Goal: Task Accomplishment & Management: Manage account settings

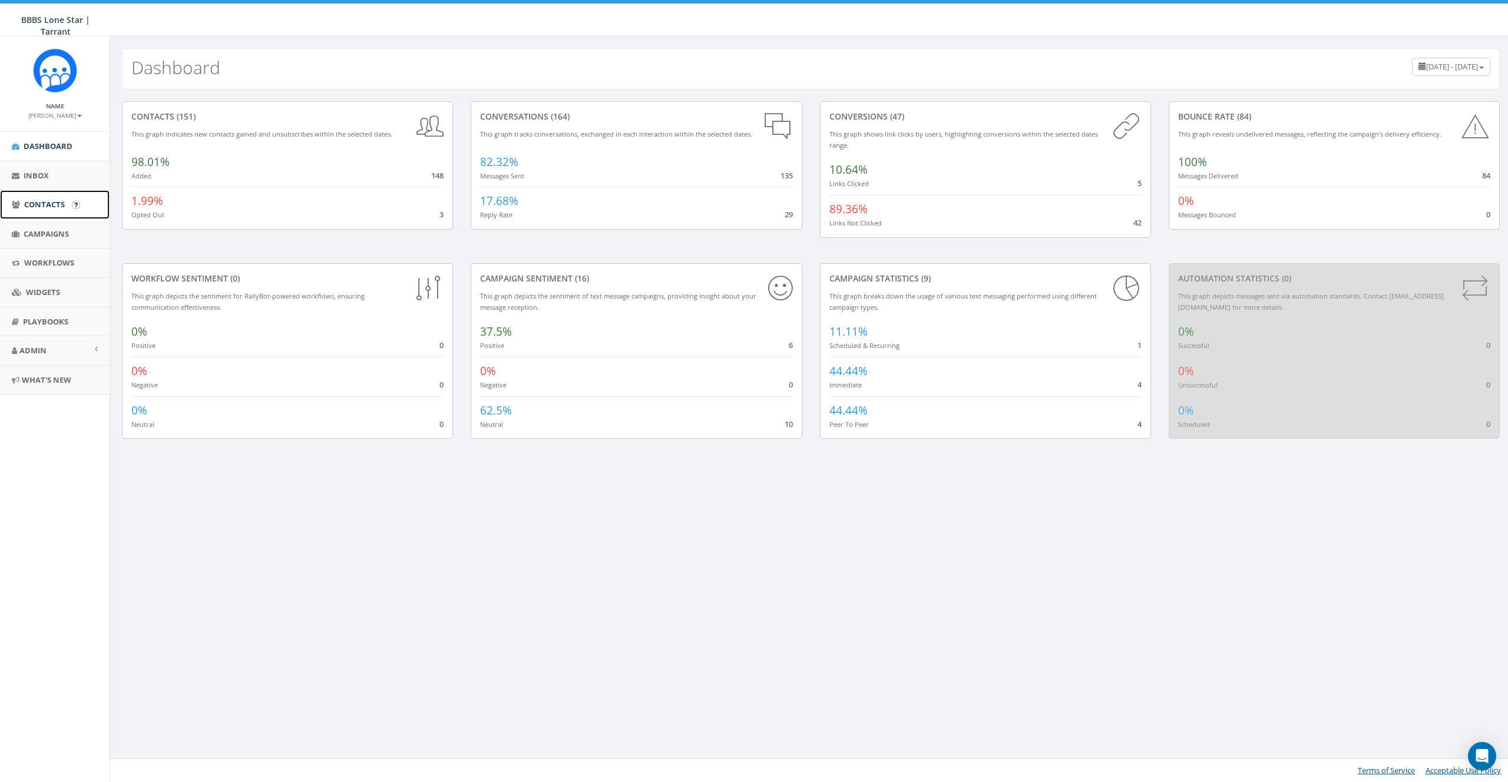
click at [42, 210] on span "Contacts" at bounding box center [44, 204] width 41 height 11
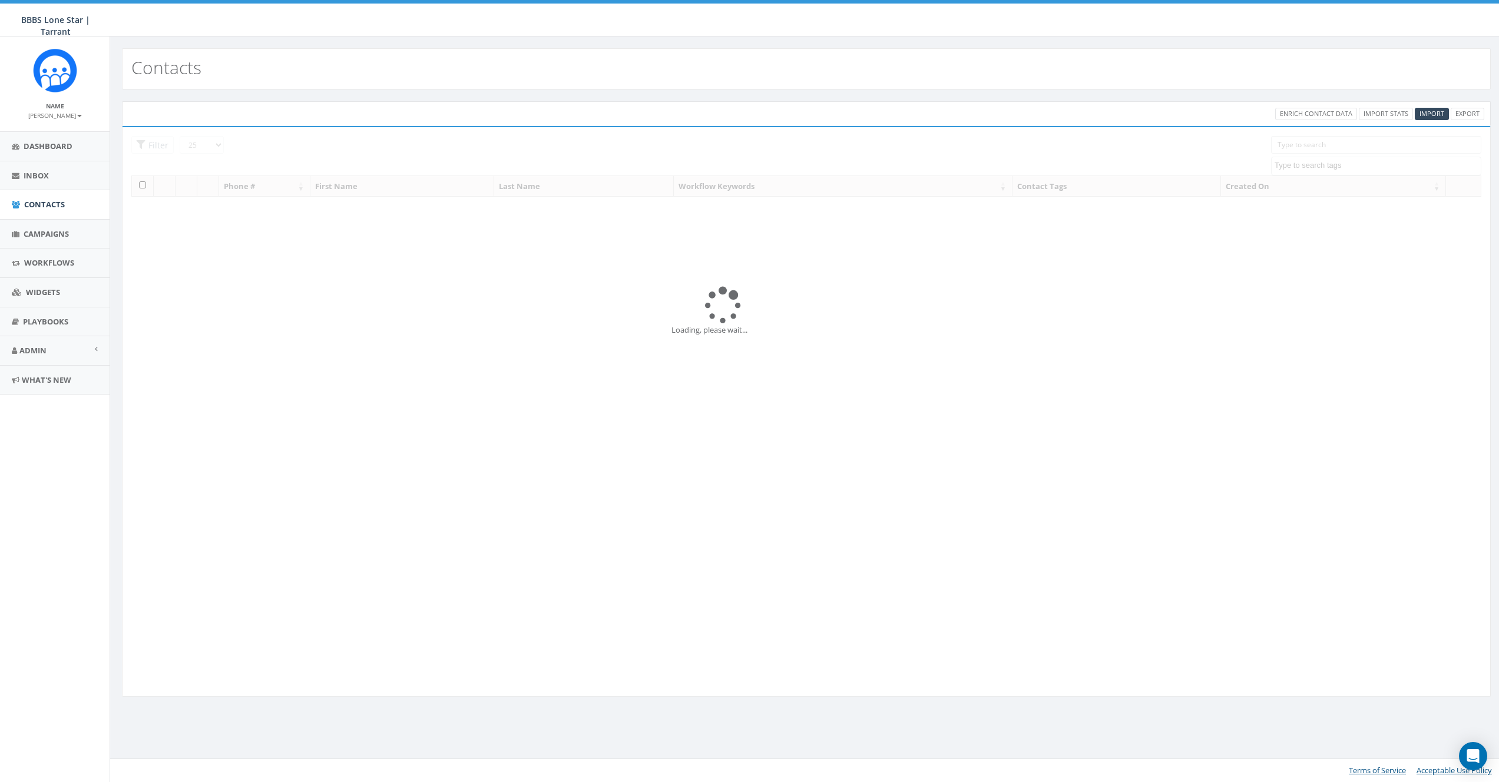
select select
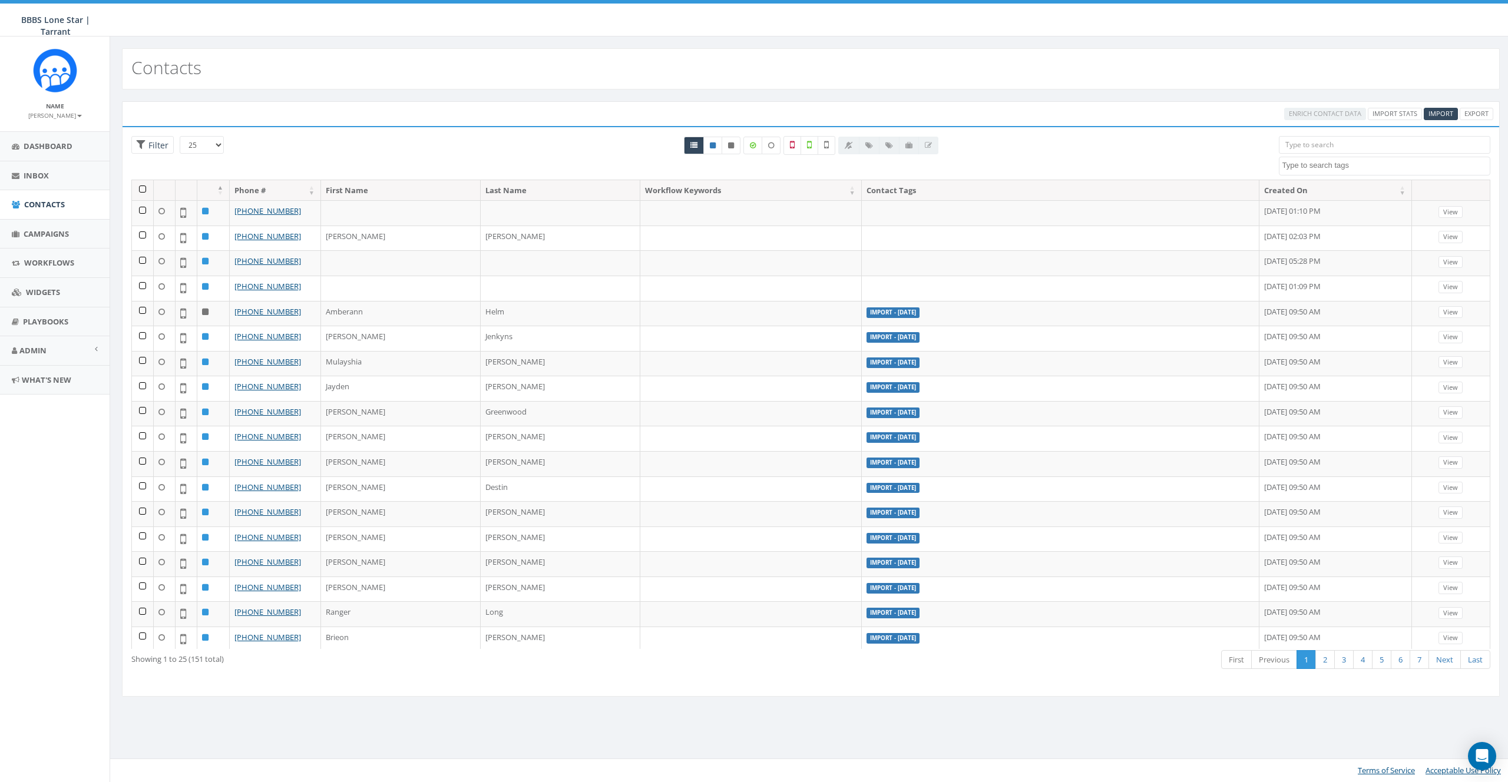
click at [1340, 144] on input "search" at bounding box center [1385, 145] width 212 height 18
paste input "9407653793"
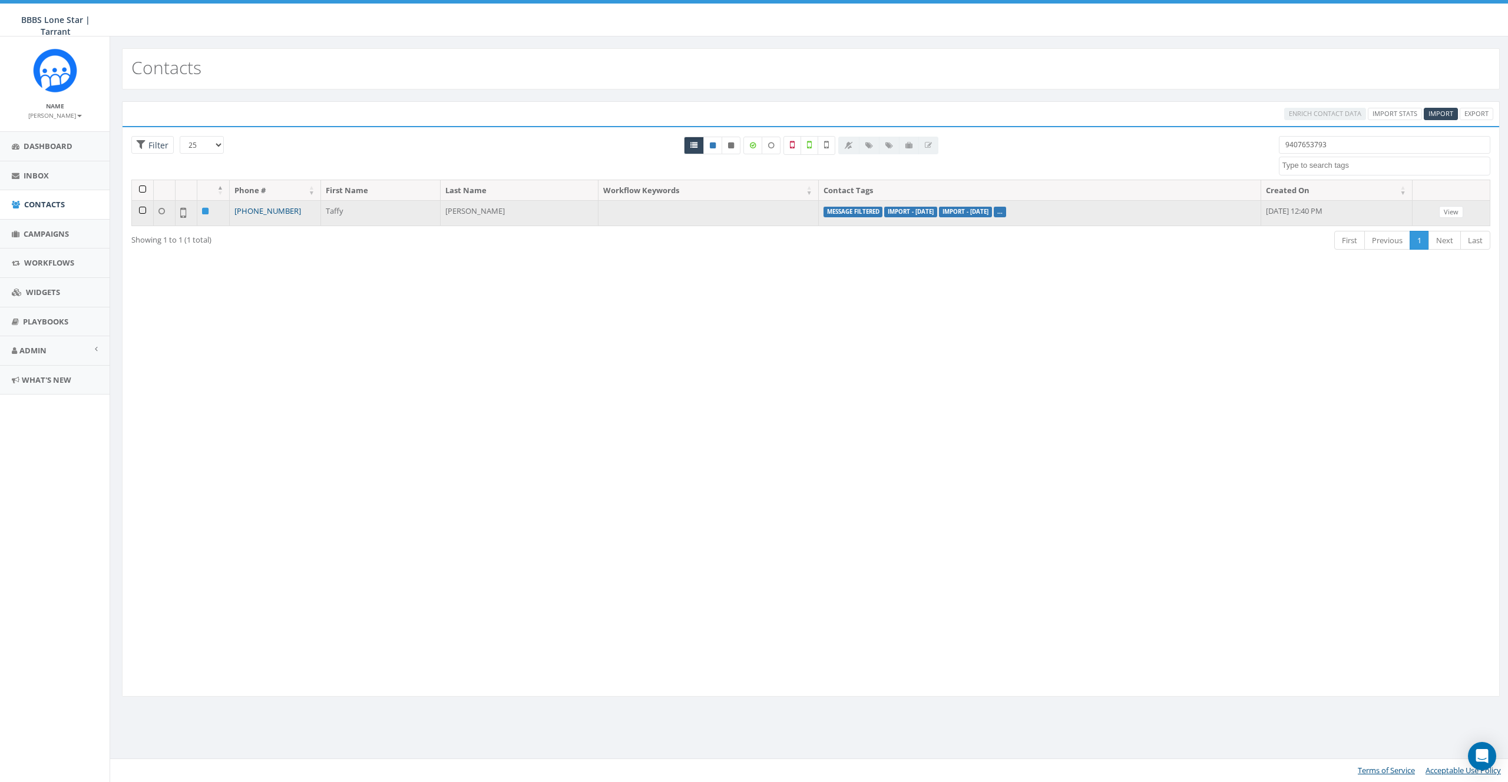
type input "9407653793"
click at [271, 209] on link "[PHONE_NUMBER]" at bounding box center [267, 211] width 67 height 11
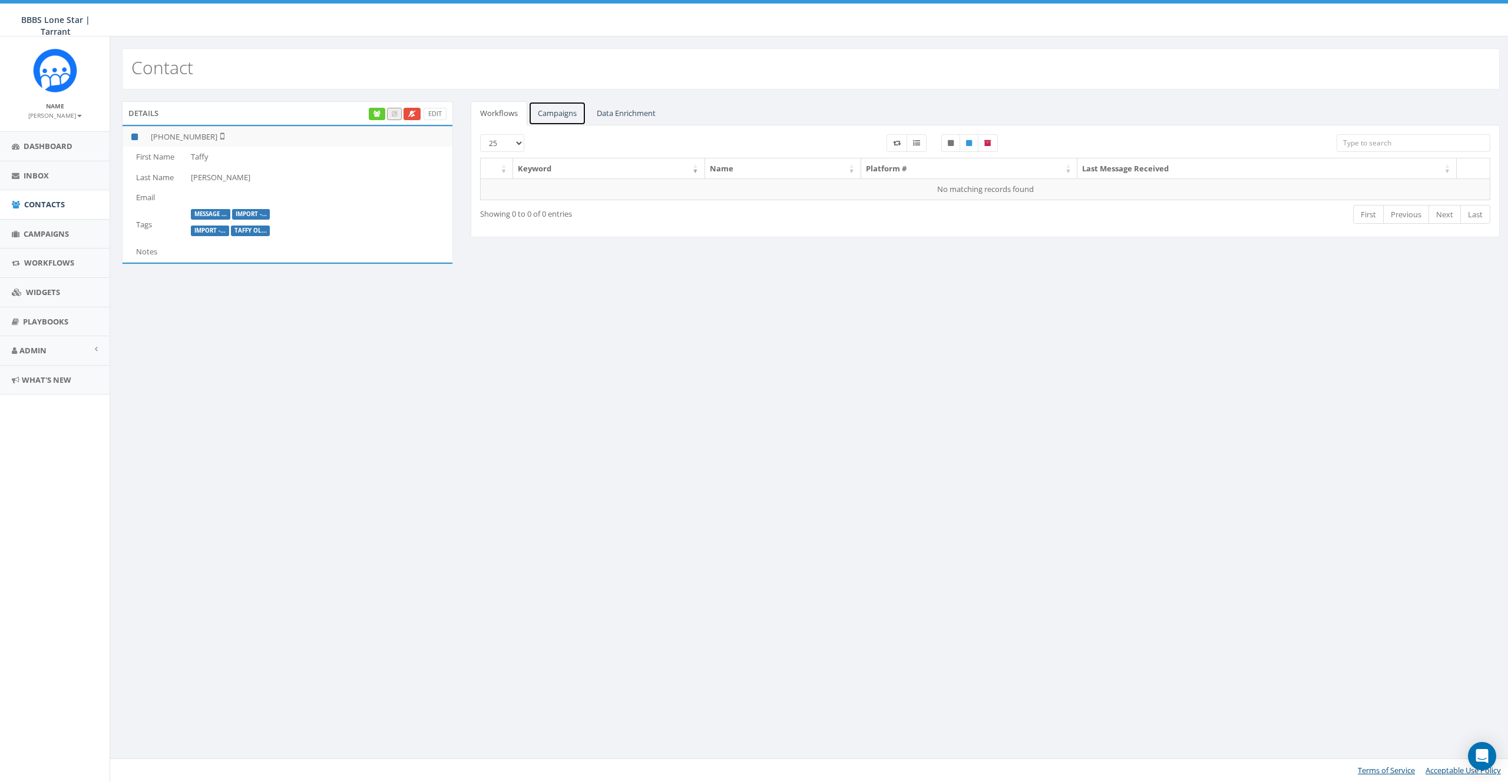
click at [544, 111] on link "Campaigns" at bounding box center [557, 113] width 58 height 24
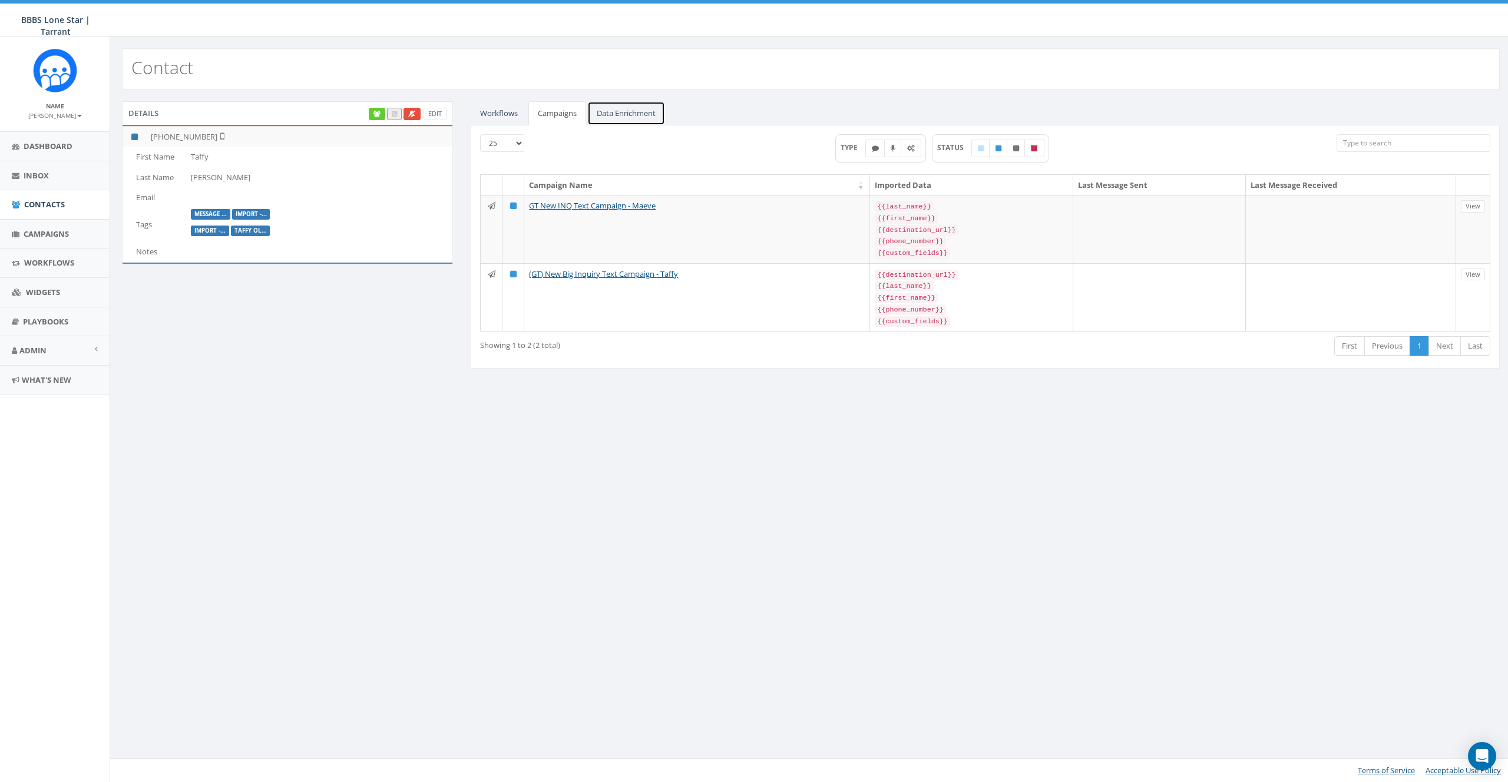
click at [636, 106] on link "Data Enrichment" at bounding box center [626, 113] width 78 height 24
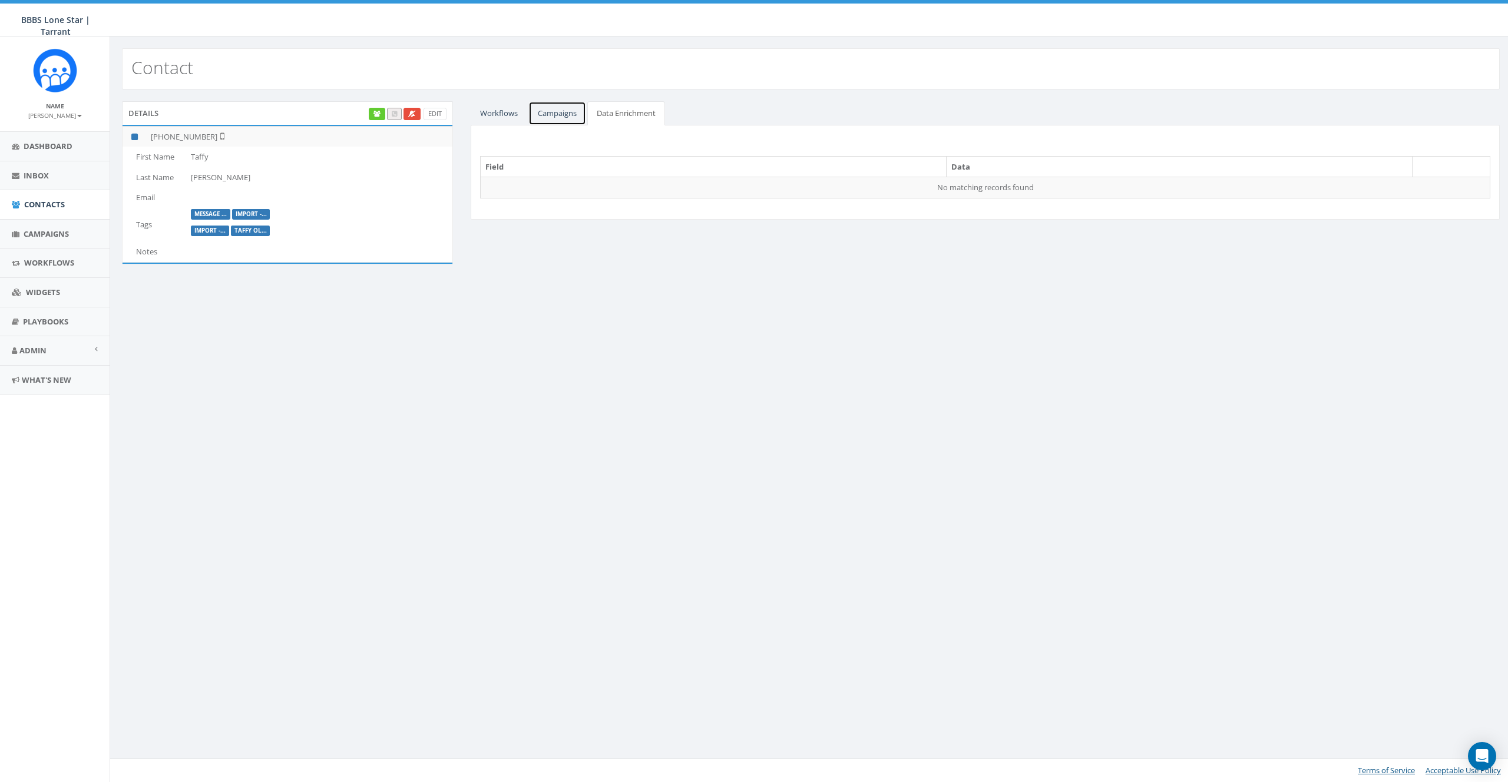
click at [571, 115] on link "Campaigns" at bounding box center [557, 113] width 58 height 24
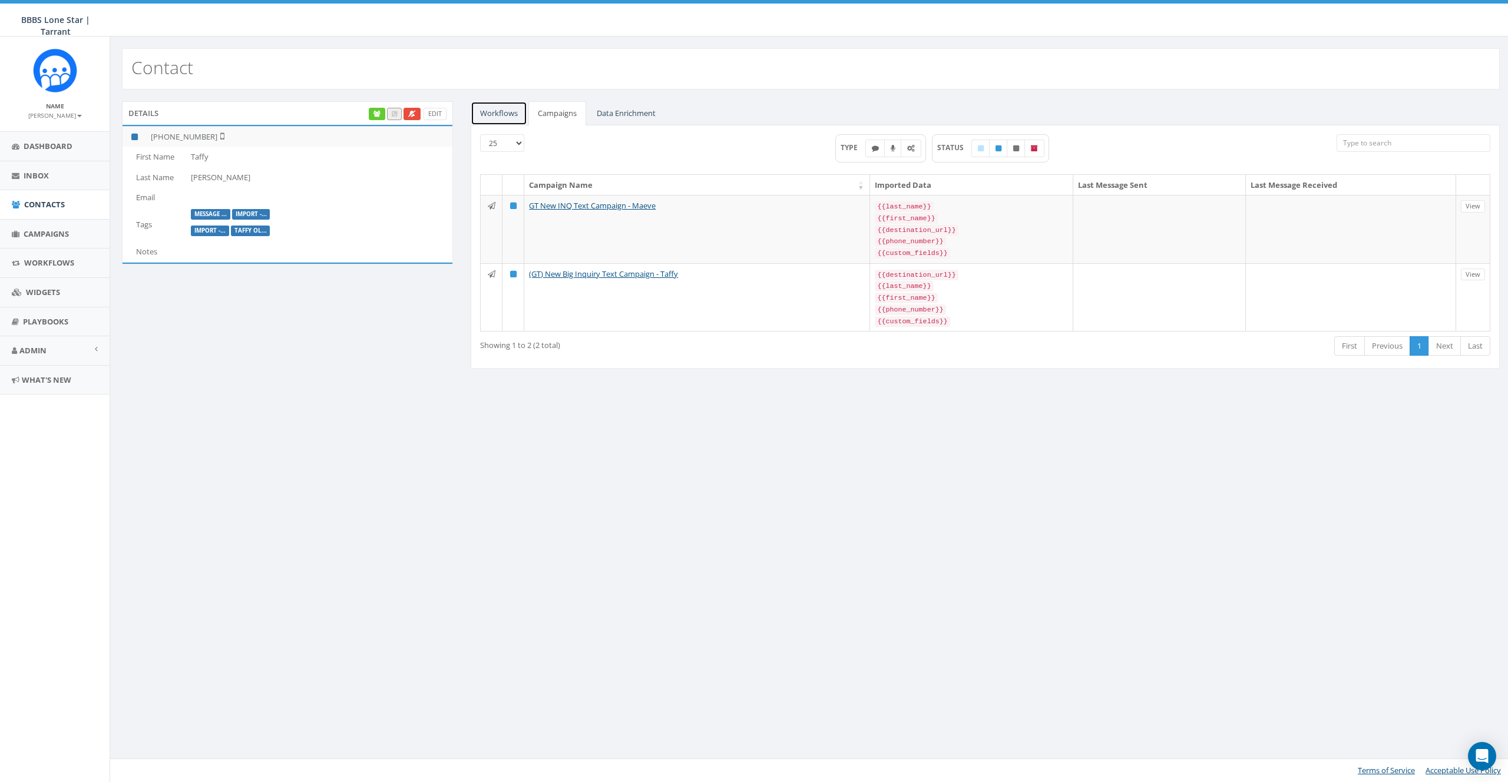
click at [508, 111] on link "Workflows" at bounding box center [499, 113] width 57 height 24
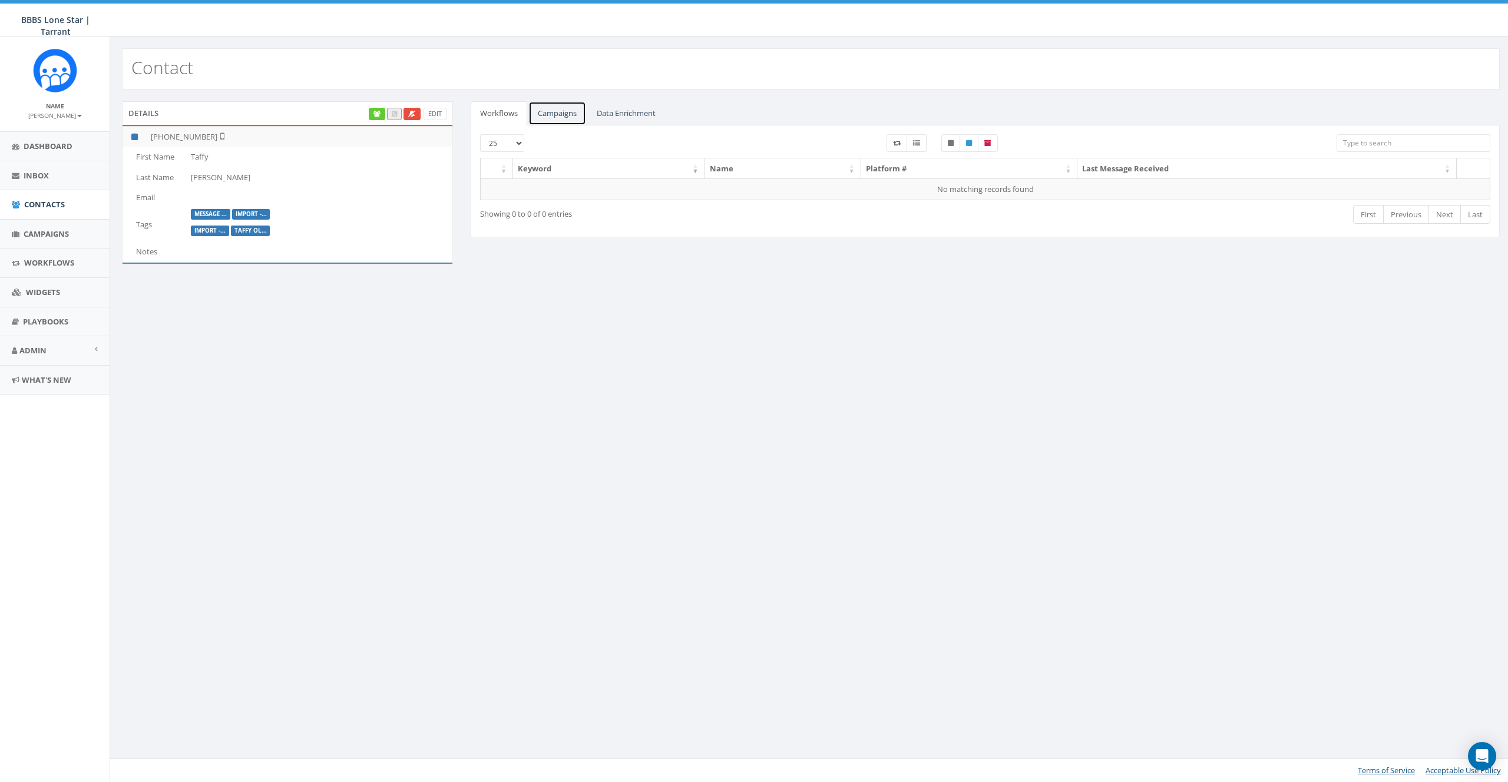
click at [564, 109] on link "Campaigns" at bounding box center [557, 113] width 58 height 24
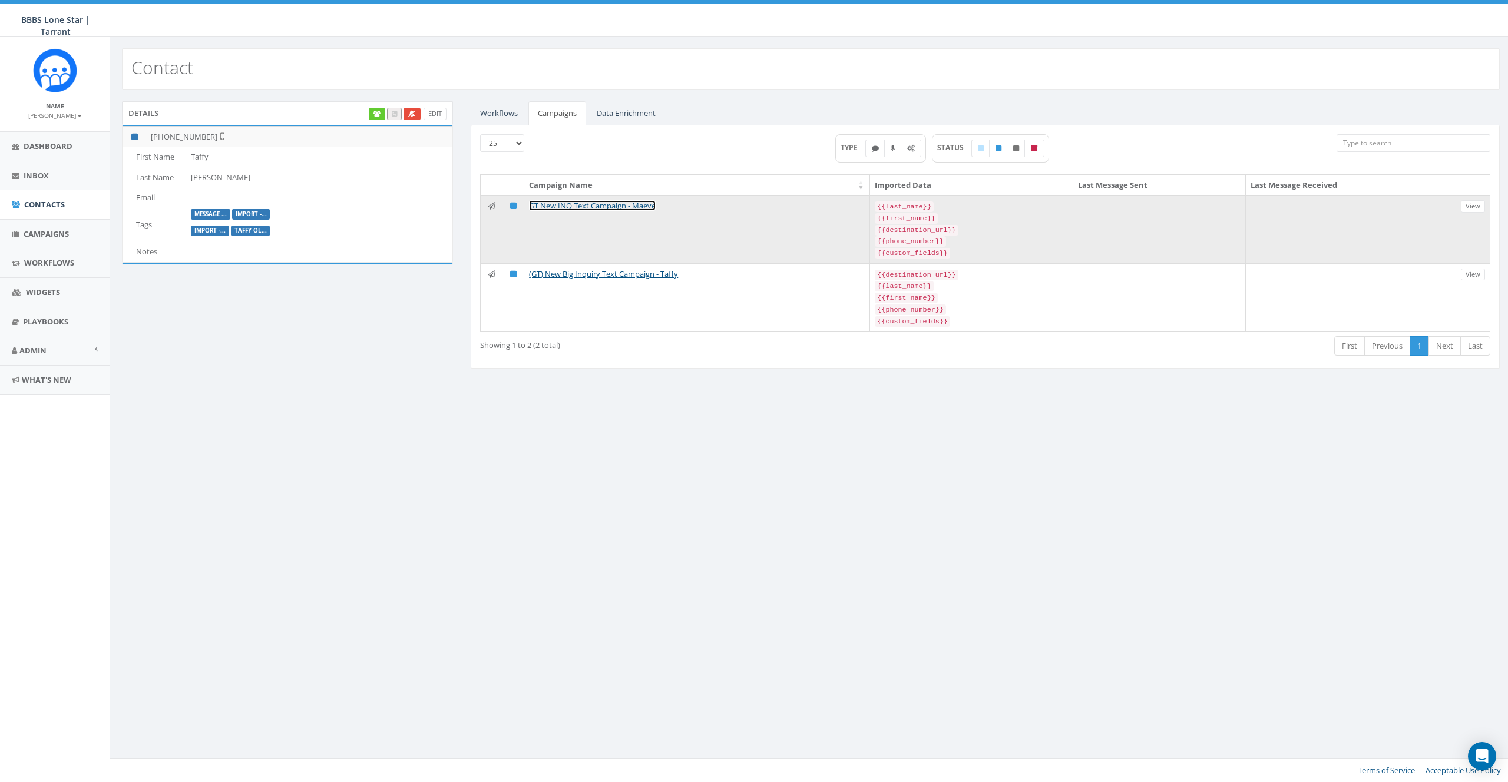
click at [596, 203] on link "GT New INQ Text Campaign - Maeve" at bounding box center [592, 205] width 127 height 11
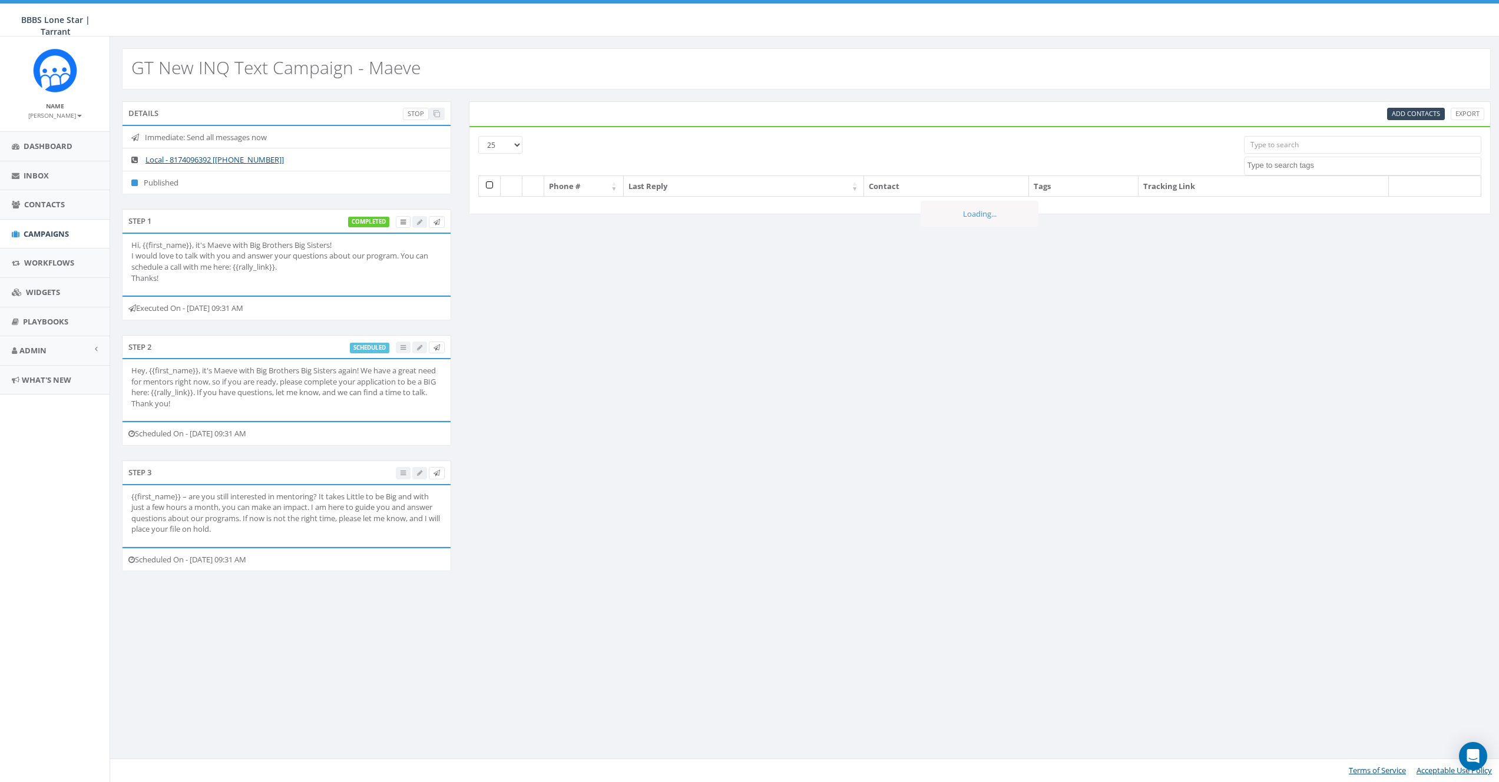
select select
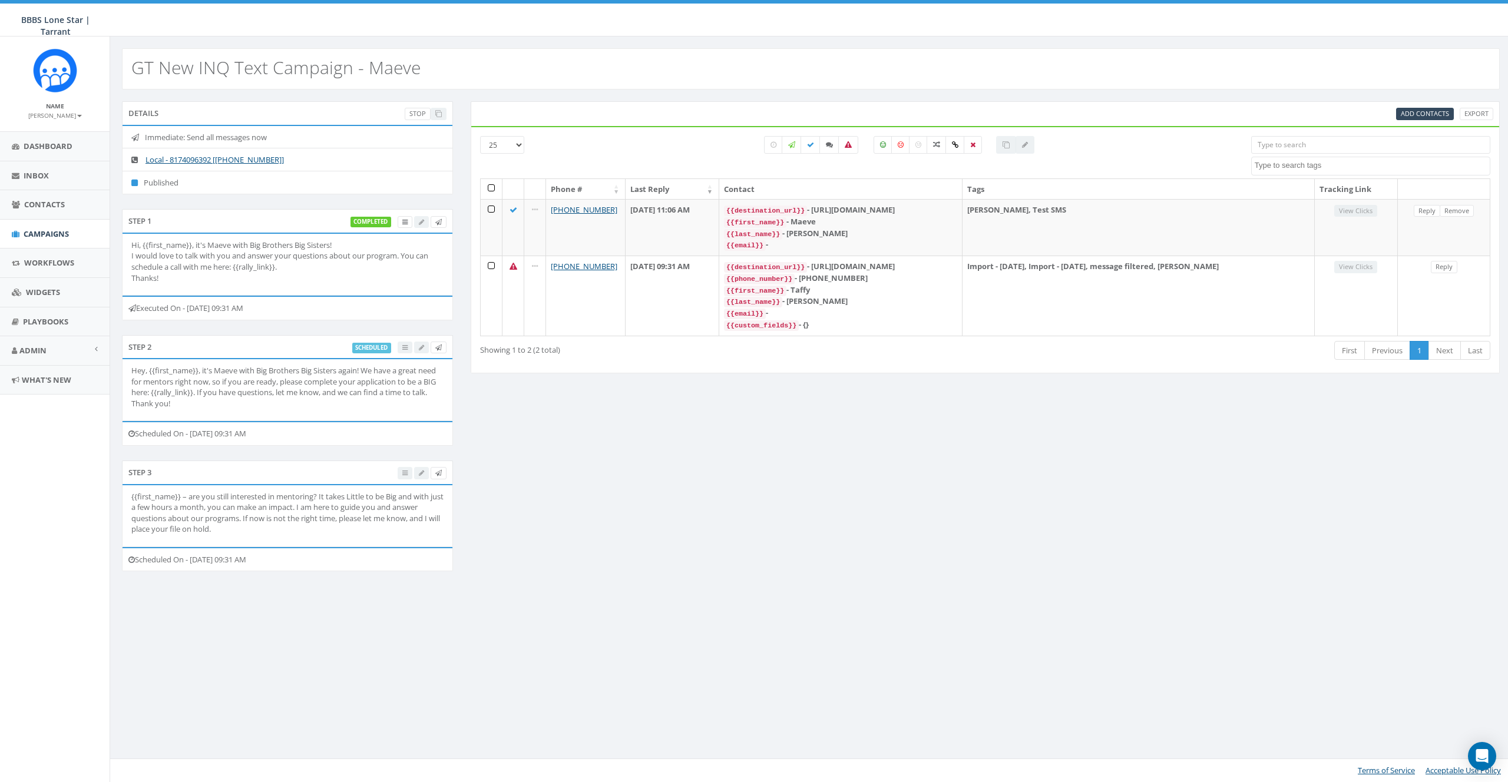
click at [831, 415] on div "Details Stop Immediate: Send all messages now Local - 8174096392 [[PHONE_NUMBER…" at bounding box center [811, 343] width 1396 height 485
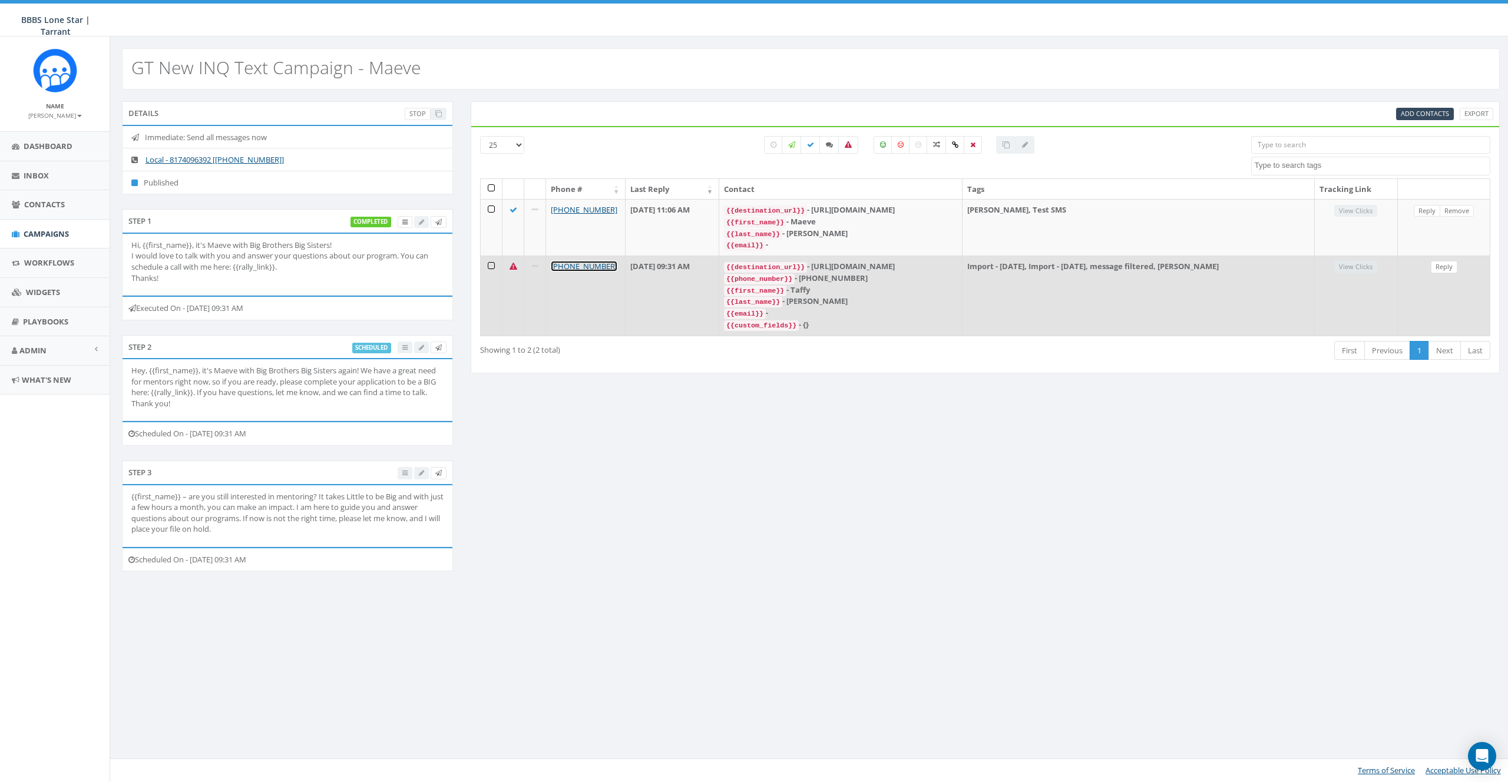
click at [570, 261] on link "[PHONE_NUMBER]" at bounding box center [584, 266] width 67 height 11
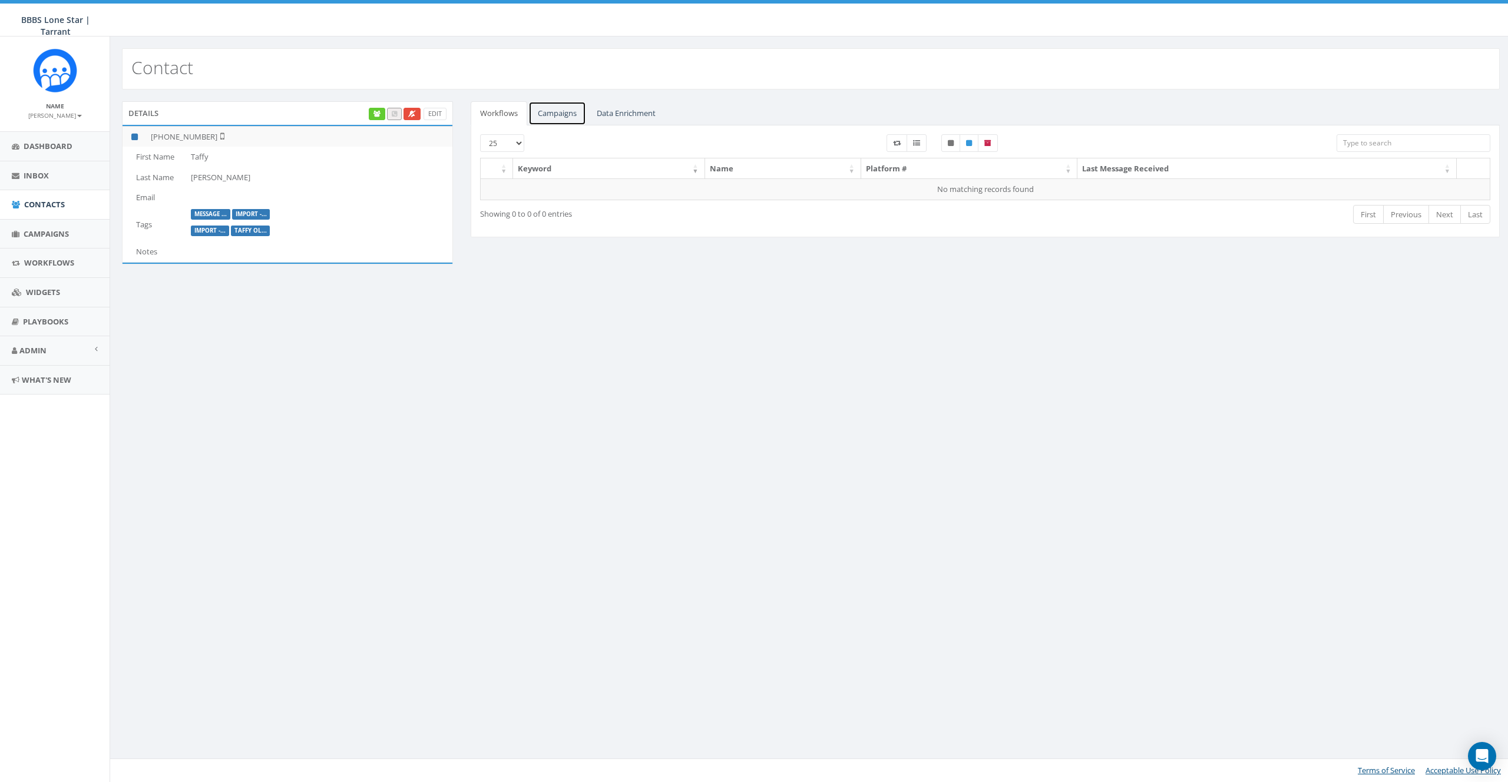
click at [551, 118] on link "Campaigns" at bounding box center [557, 113] width 58 height 24
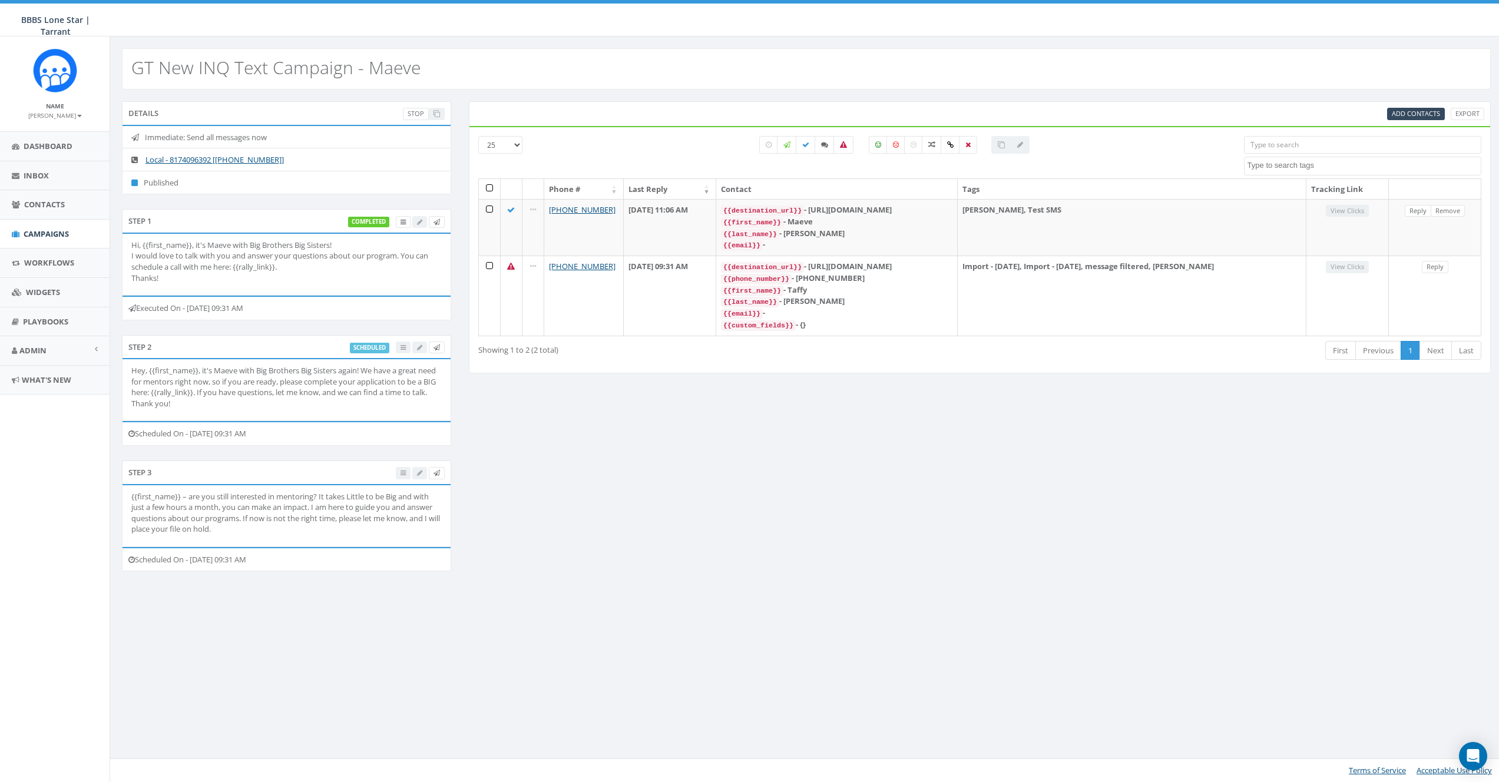
select select
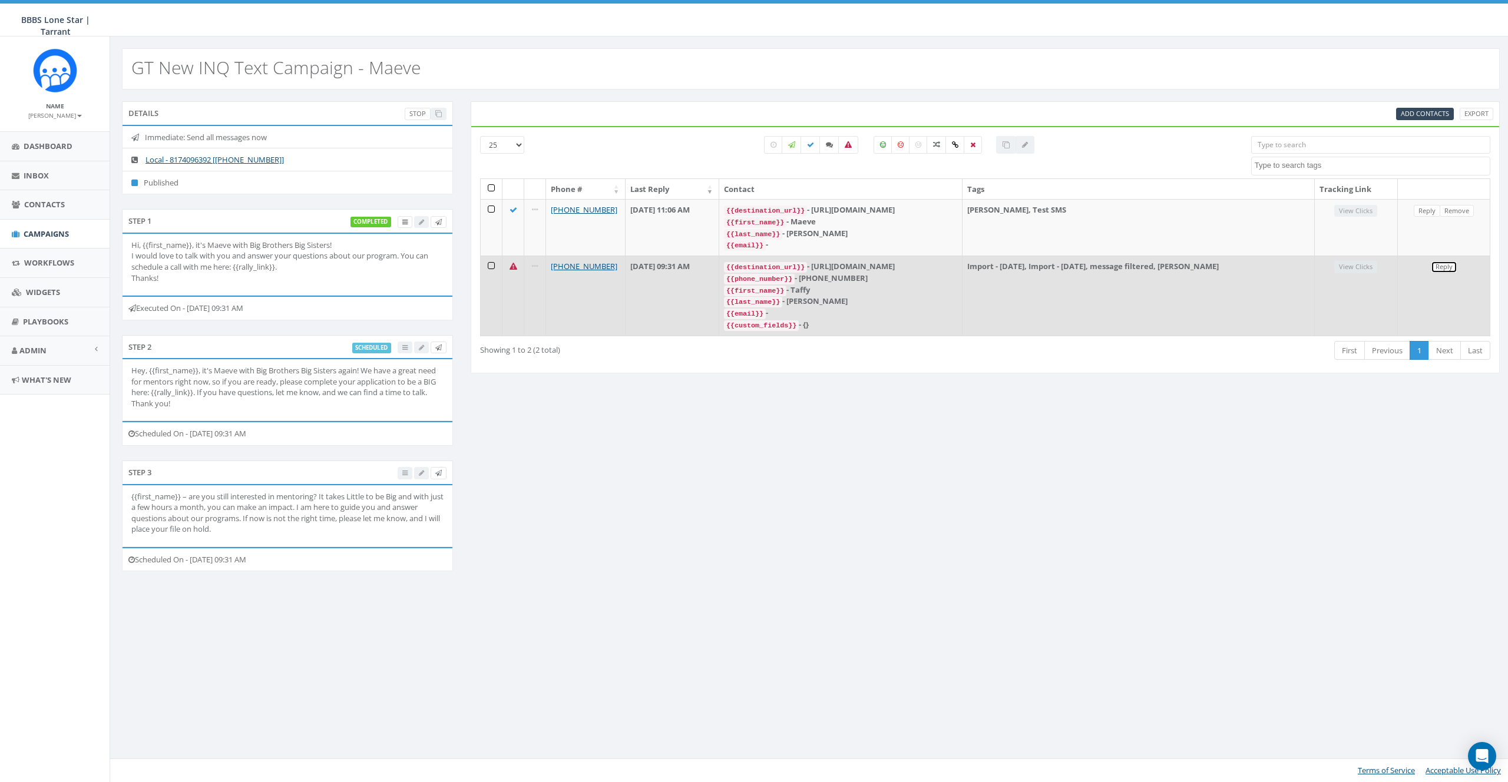
click at [1447, 266] on link "Reply" at bounding box center [1444, 267] width 27 height 12
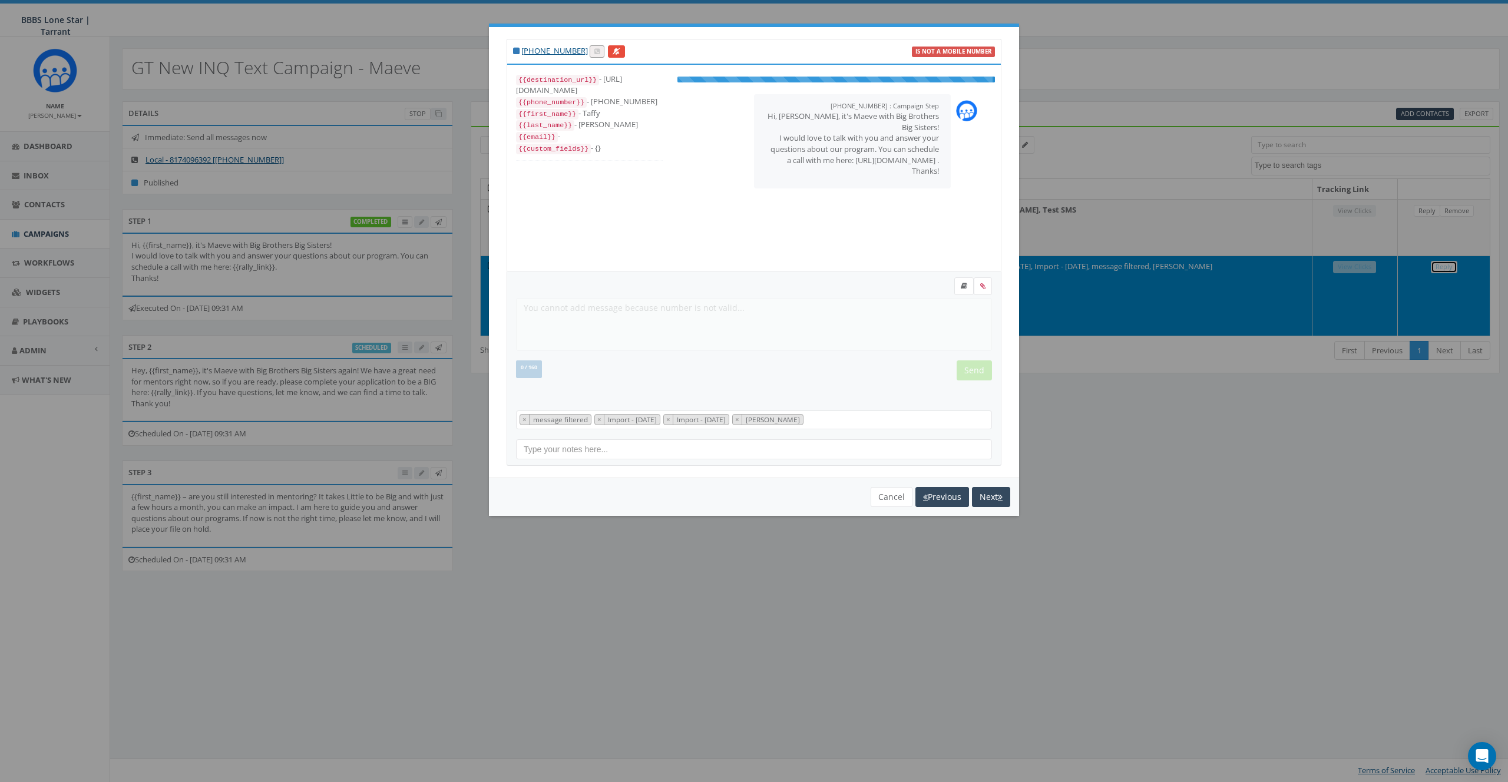
scroll to position [35, 0]
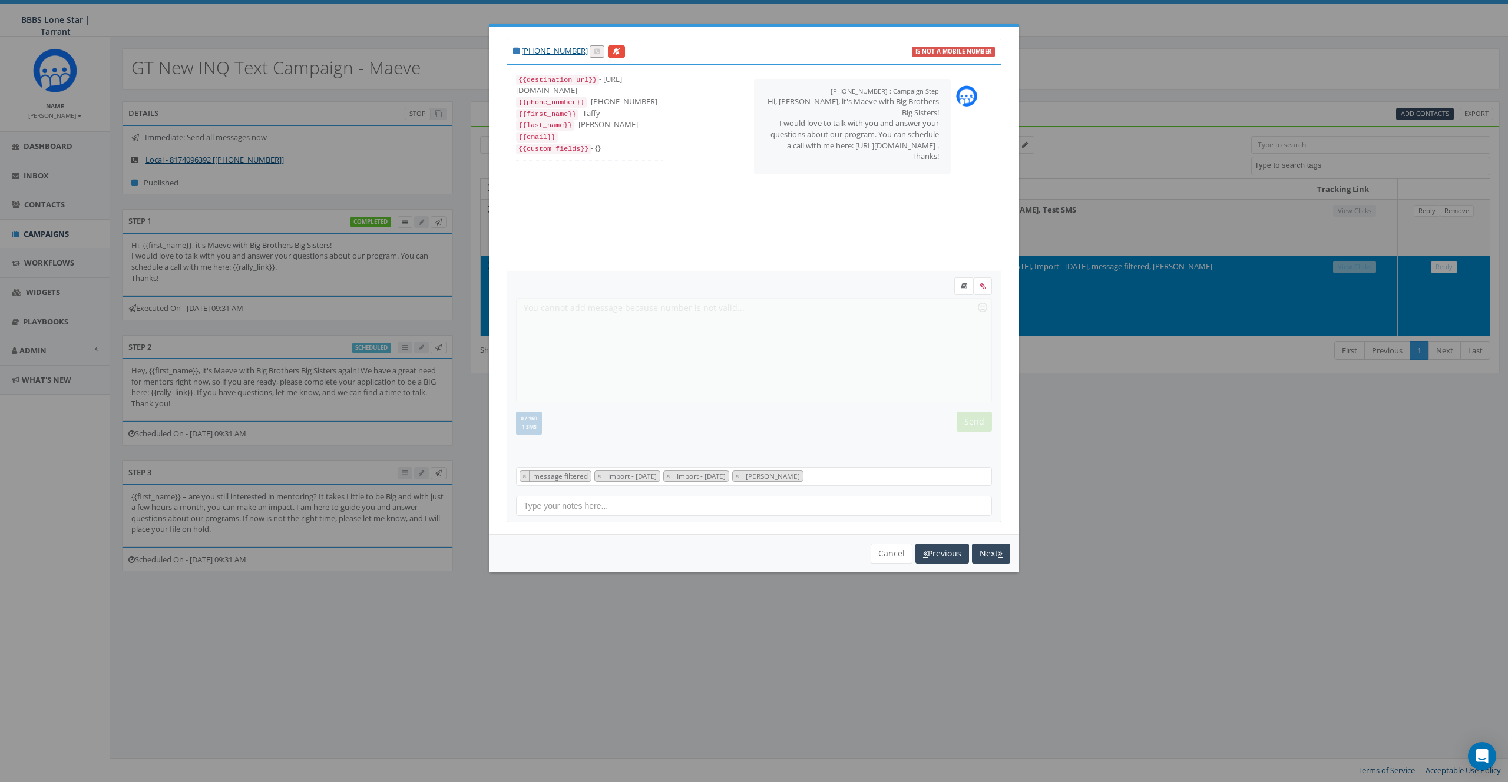
click at [823, 391] on form "Recent Smileys & People Animals & Nature Food & Drink Activity Travel & Places …" at bounding box center [754, 367] width 476 height 180
click at [900, 548] on button "Cancel" at bounding box center [892, 554] width 42 height 20
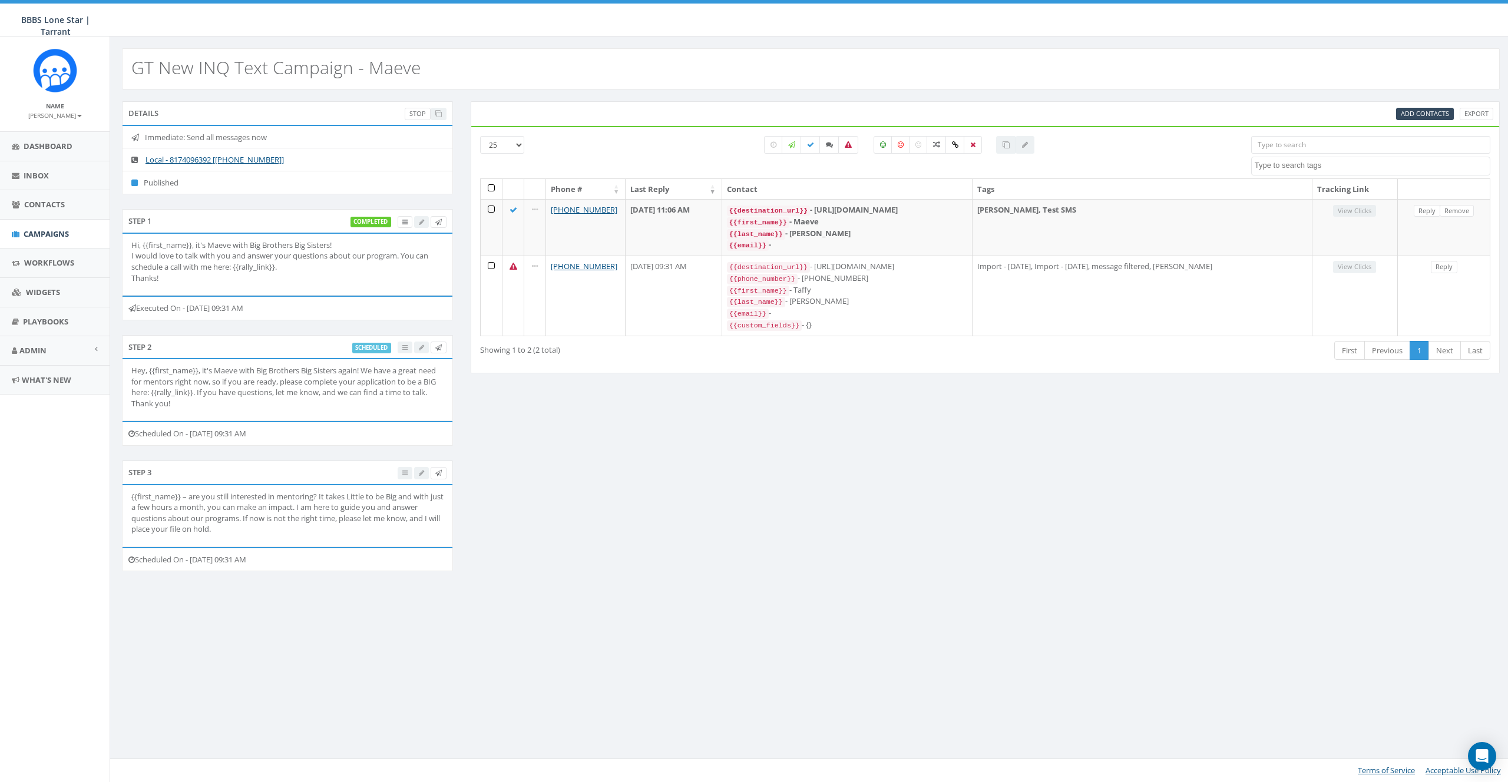
click at [1140, 340] on div "First Previous 1 Next Last" at bounding box center [1199, 352] width 582 height 24
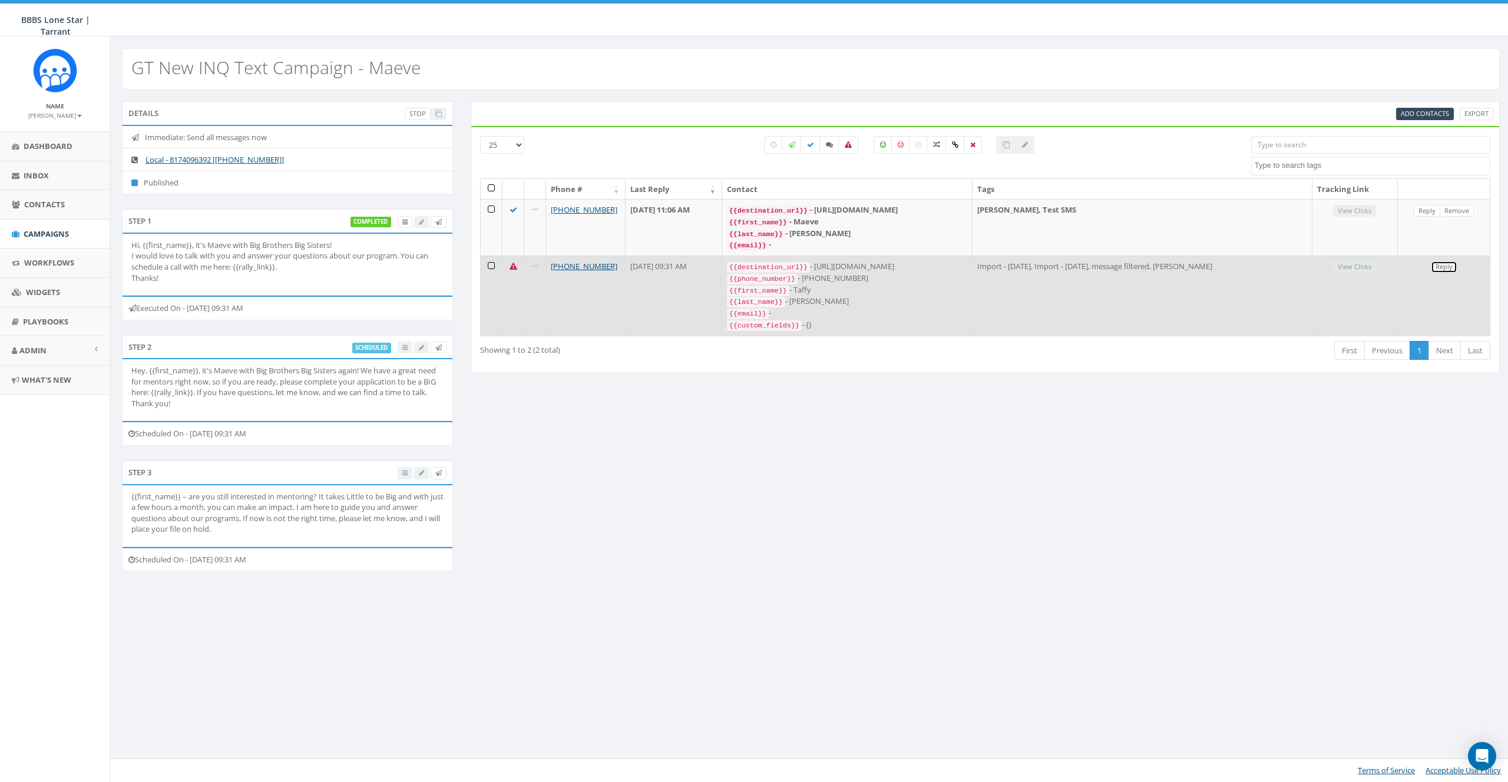
click at [1443, 268] on link "Reply" at bounding box center [1444, 267] width 27 height 12
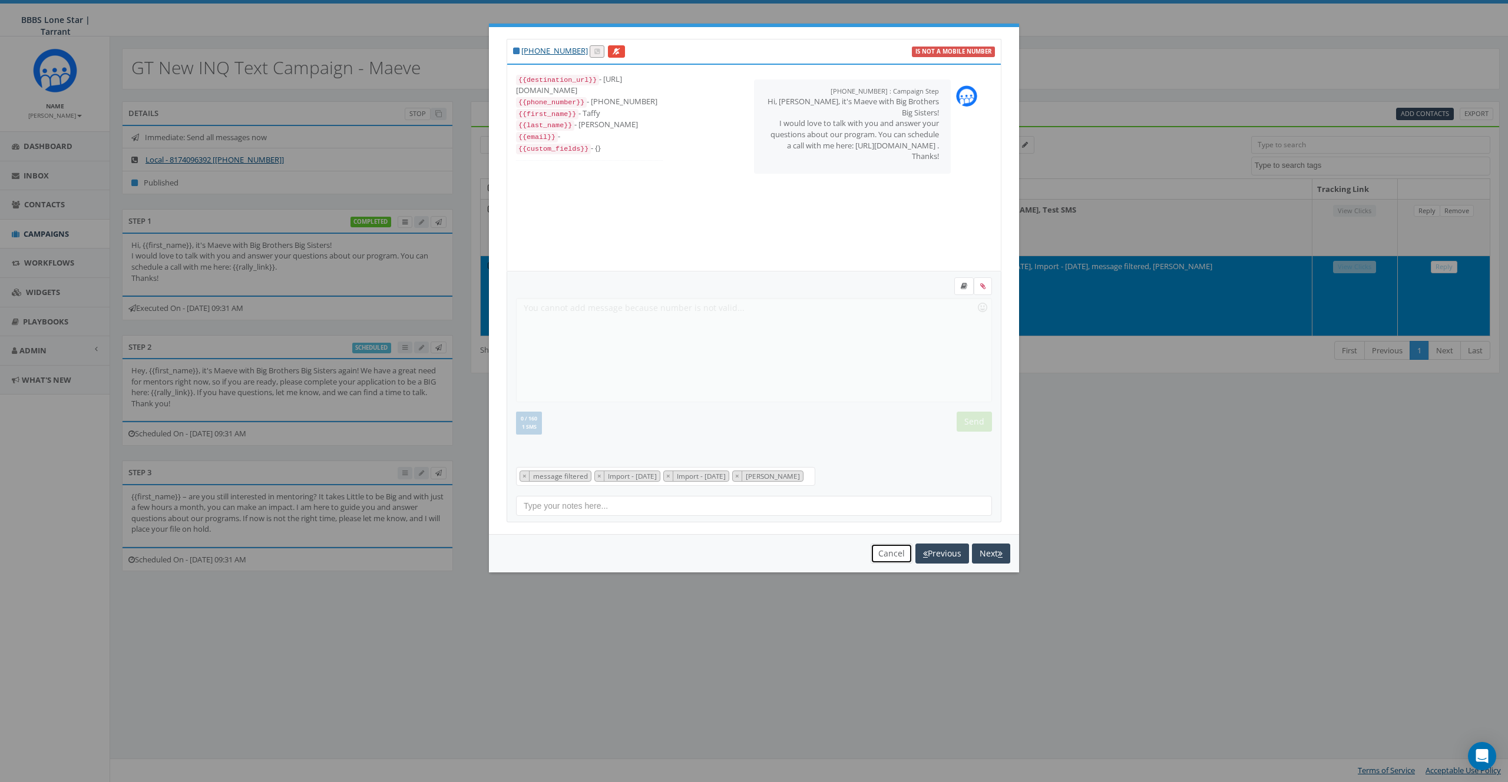
click at [877, 561] on button "Cancel" at bounding box center [892, 554] width 42 height 20
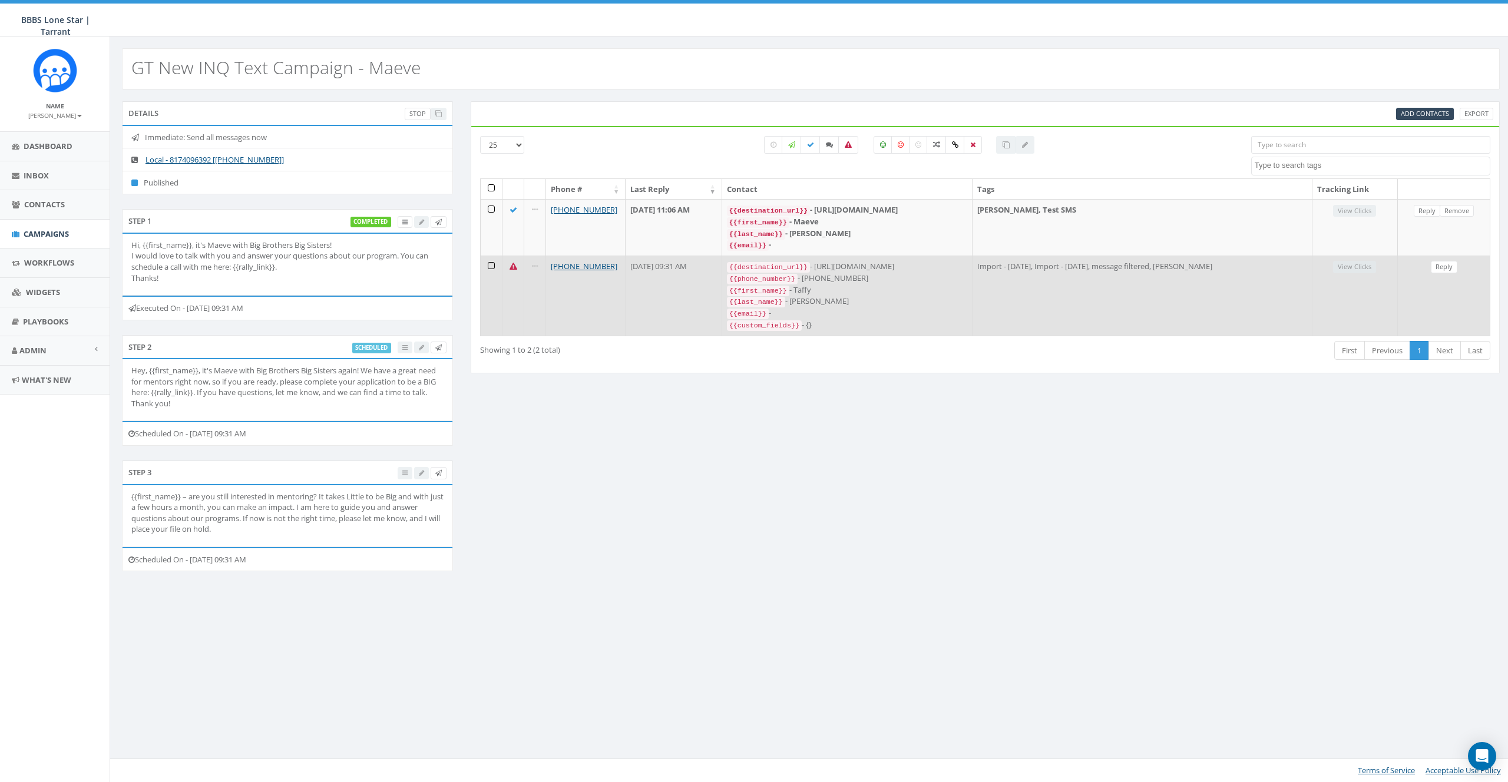
click at [830, 286] on div "{{first_name}} - Taffy" at bounding box center [847, 291] width 241 height 12
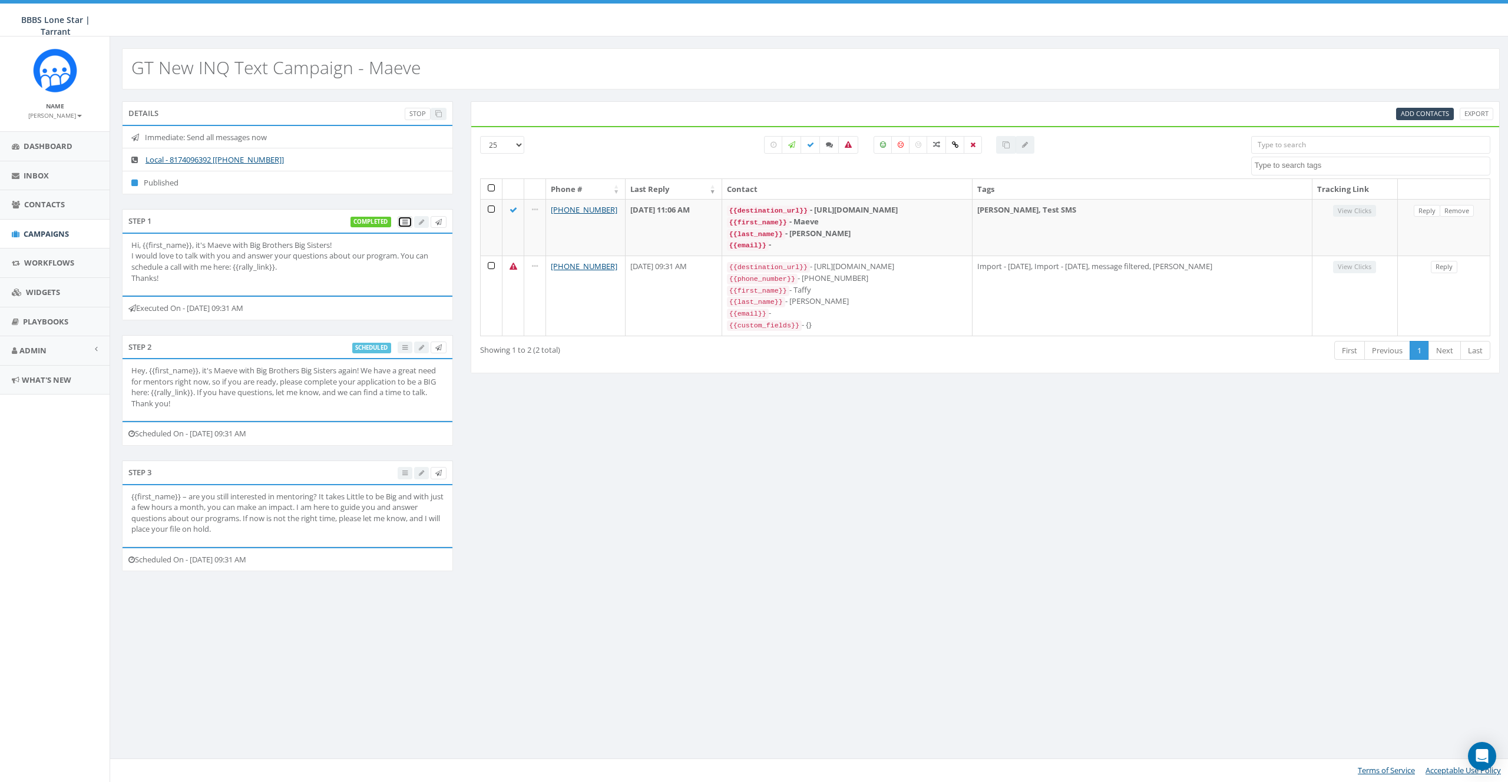
click at [402, 218] on span at bounding box center [404, 221] width 5 height 9
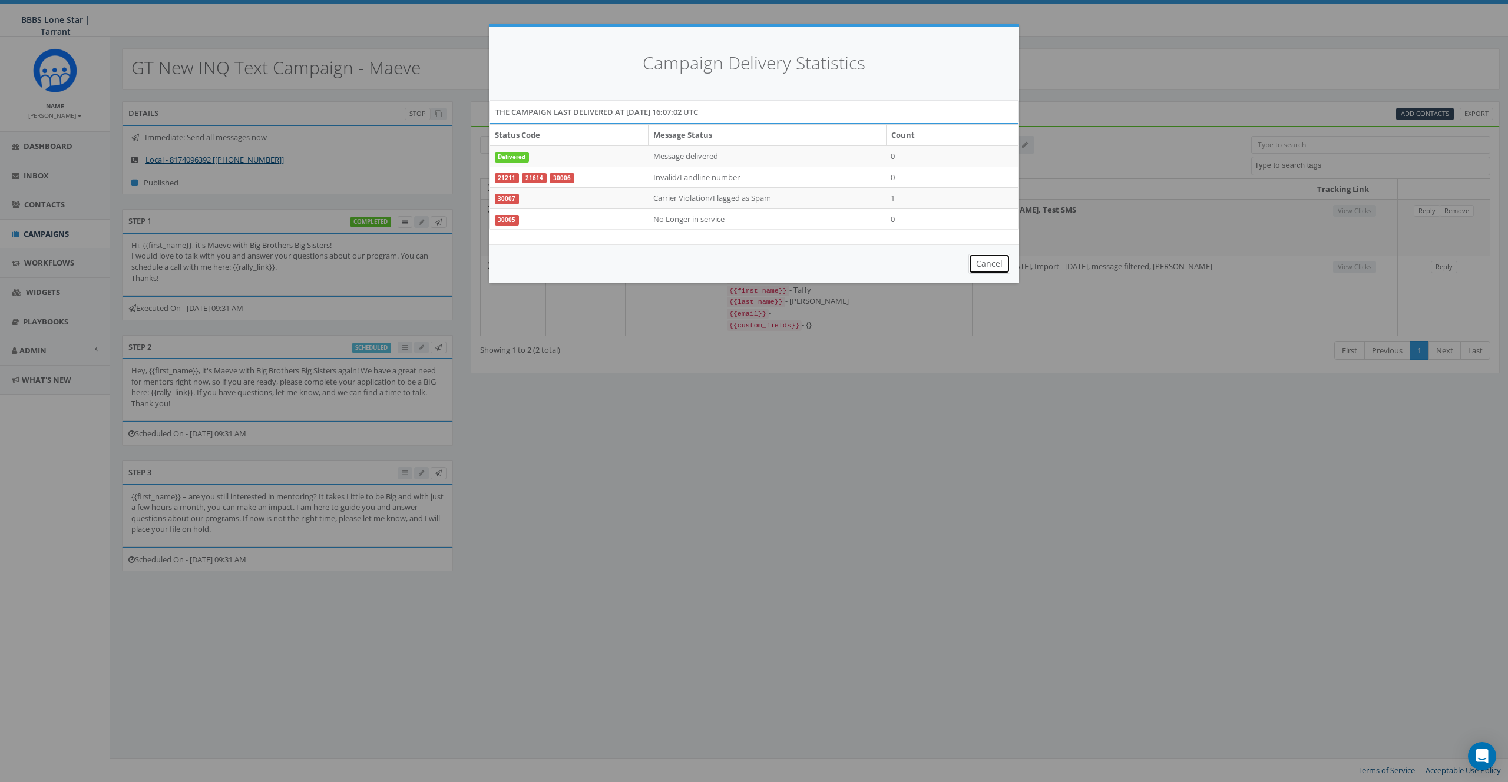
click at [979, 261] on button "Cancel" at bounding box center [989, 264] width 42 height 20
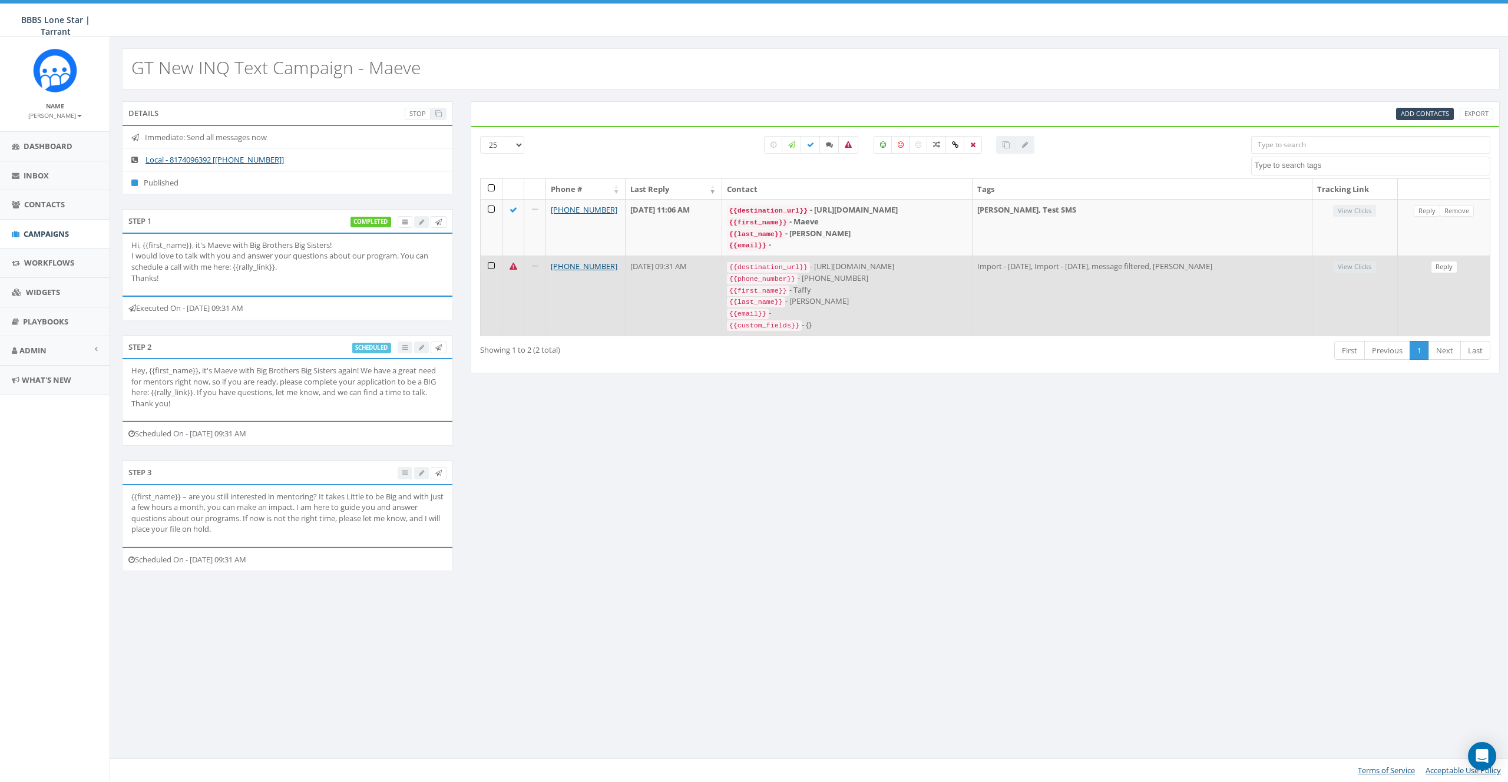
click at [1464, 252] on td "Reply Remove" at bounding box center [1444, 227] width 92 height 57
click at [1450, 263] on link "Reply" at bounding box center [1444, 267] width 27 height 12
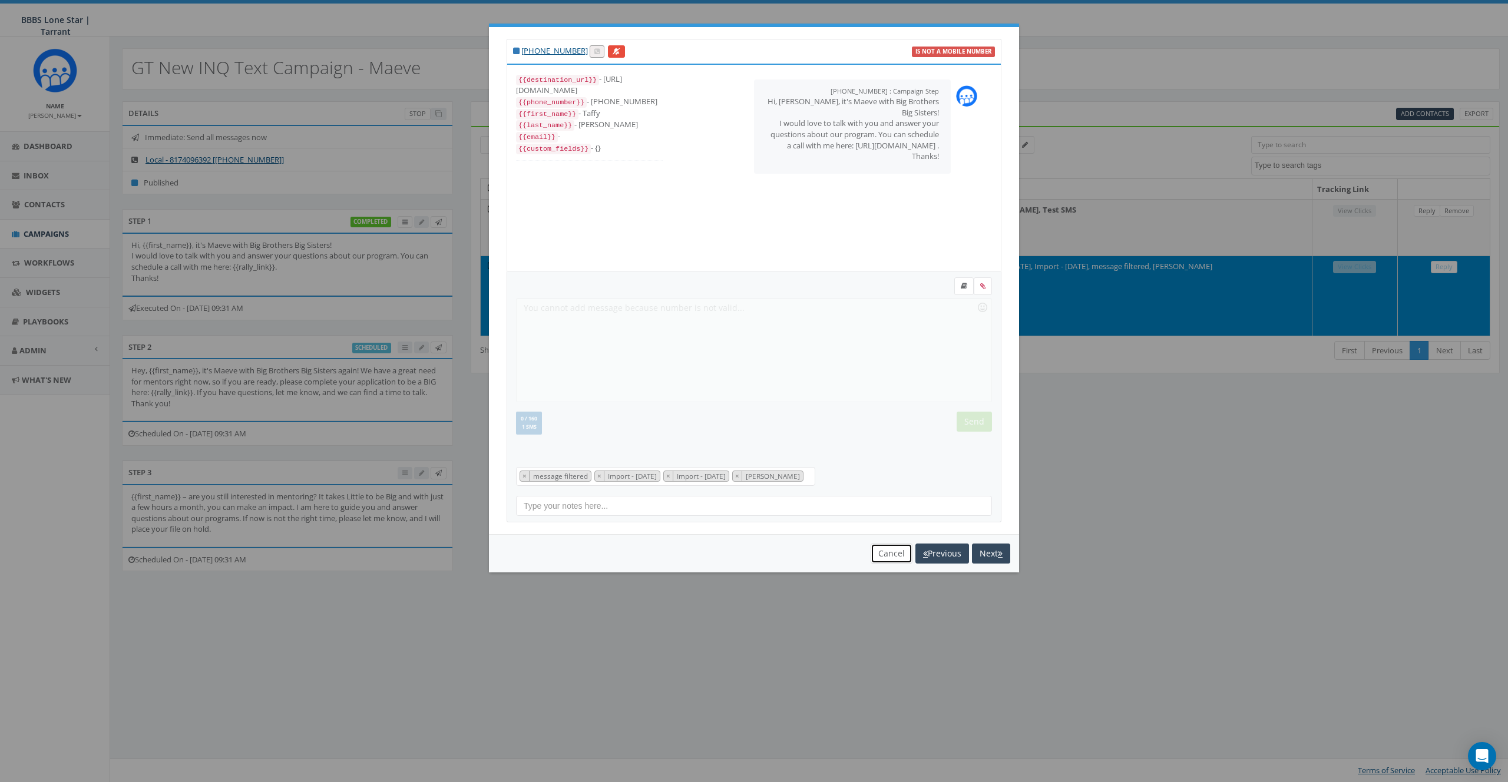
click at [883, 561] on button "Cancel" at bounding box center [892, 554] width 42 height 20
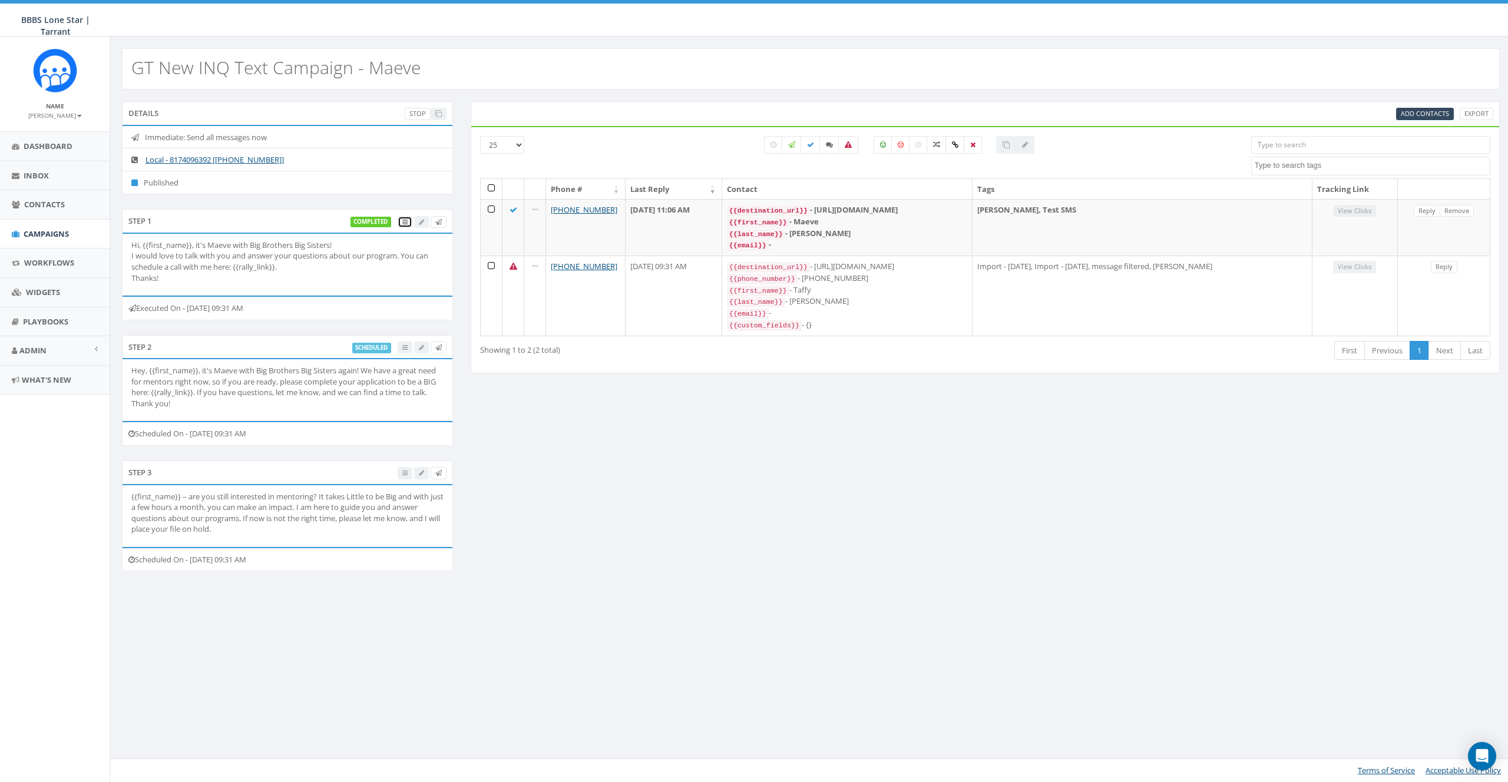
click at [407, 222] on link at bounding box center [405, 222] width 15 height 12
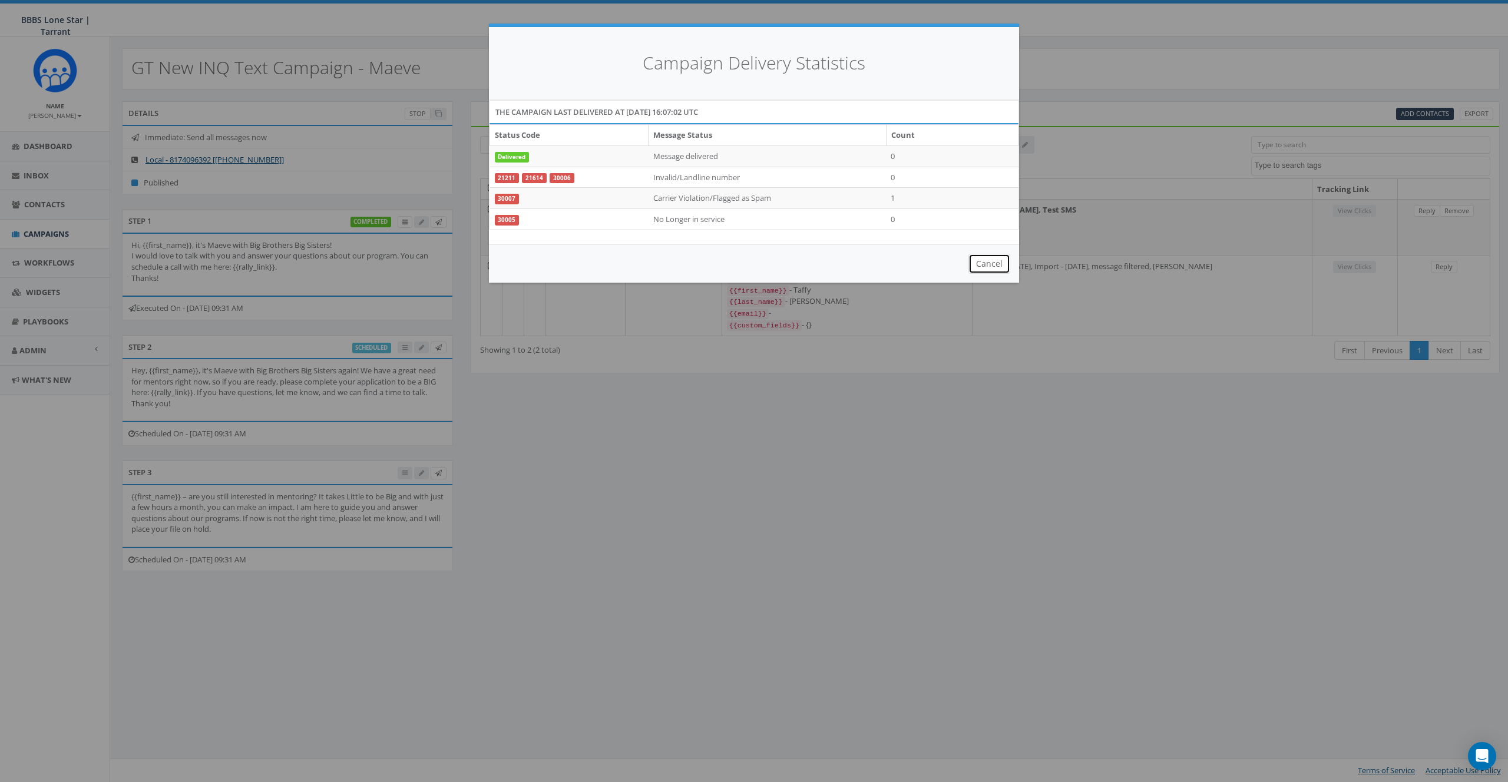
click at [993, 265] on button "Cancel" at bounding box center [989, 264] width 42 height 20
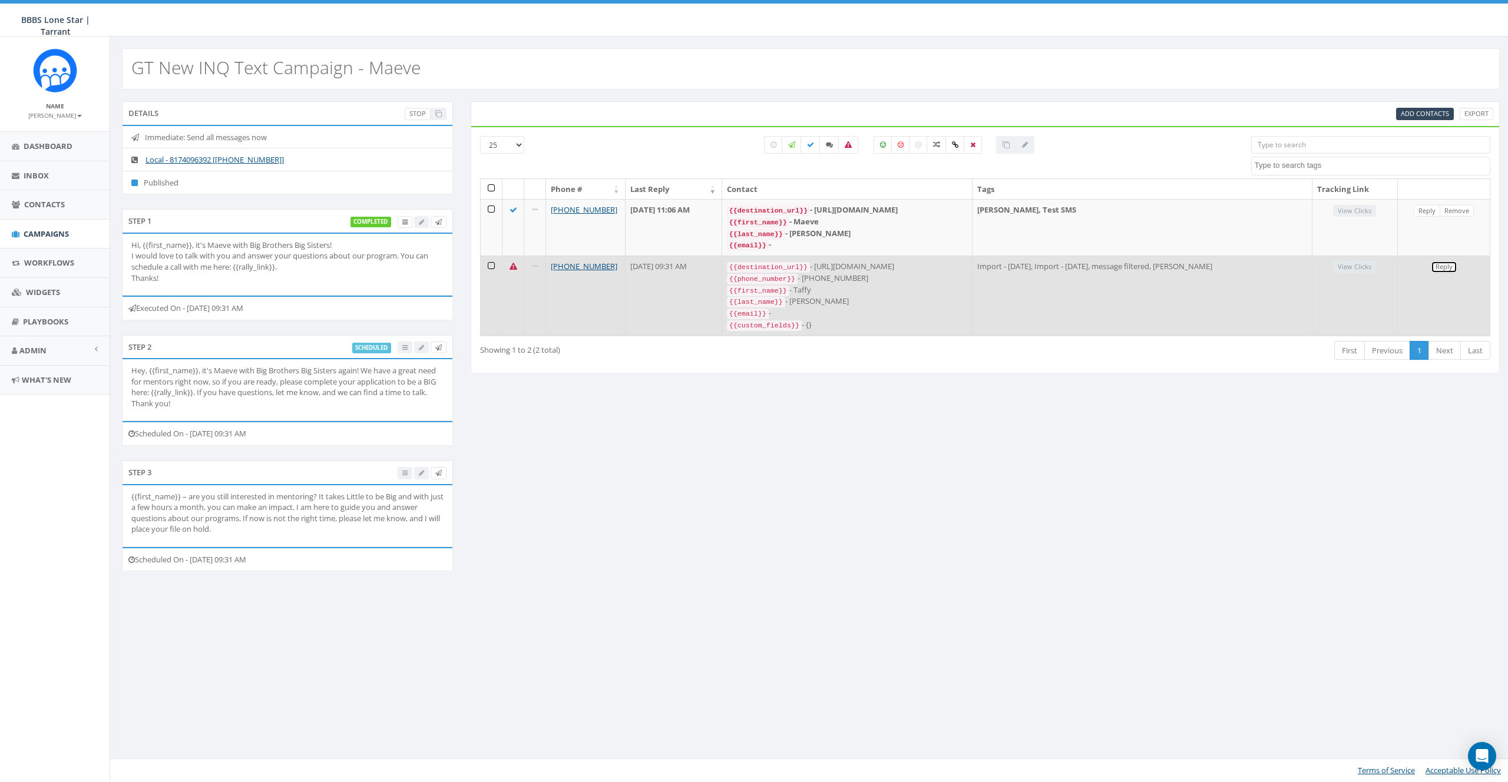
click at [1450, 265] on link "Reply" at bounding box center [1444, 267] width 27 height 12
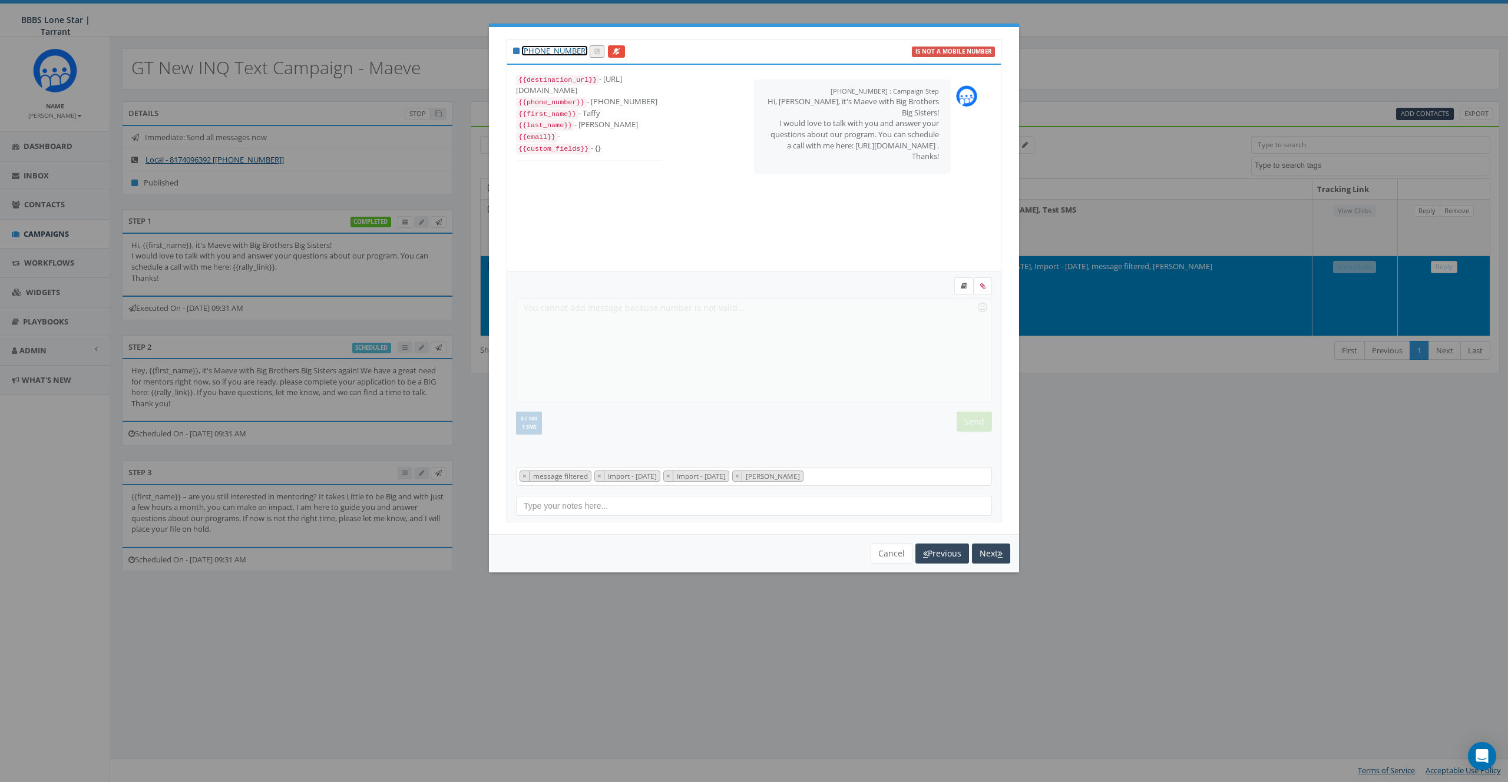
click at [556, 48] on link "+1 940-765-3793" at bounding box center [554, 50] width 67 height 11
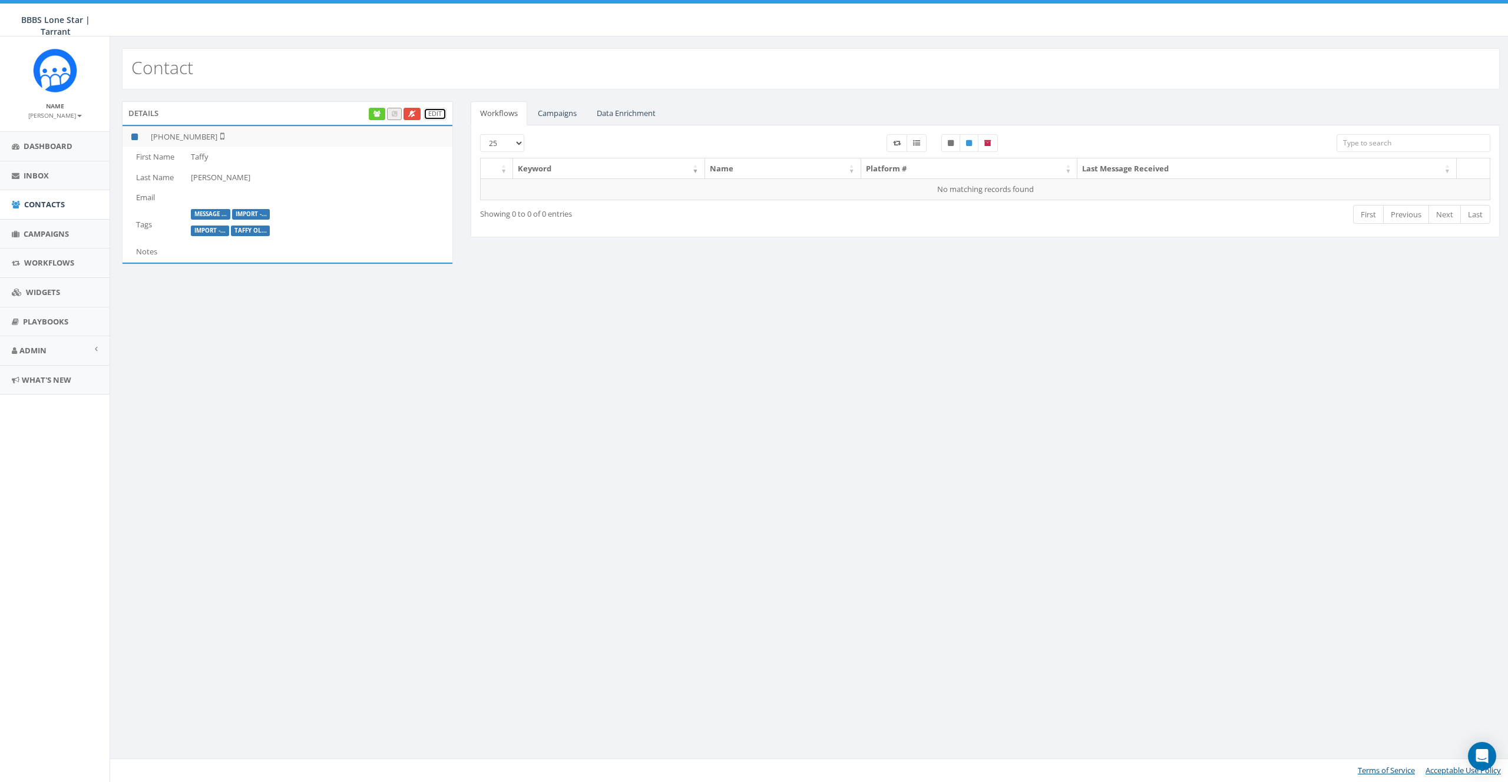
click at [429, 113] on link "Edit" at bounding box center [435, 114] width 23 height 12
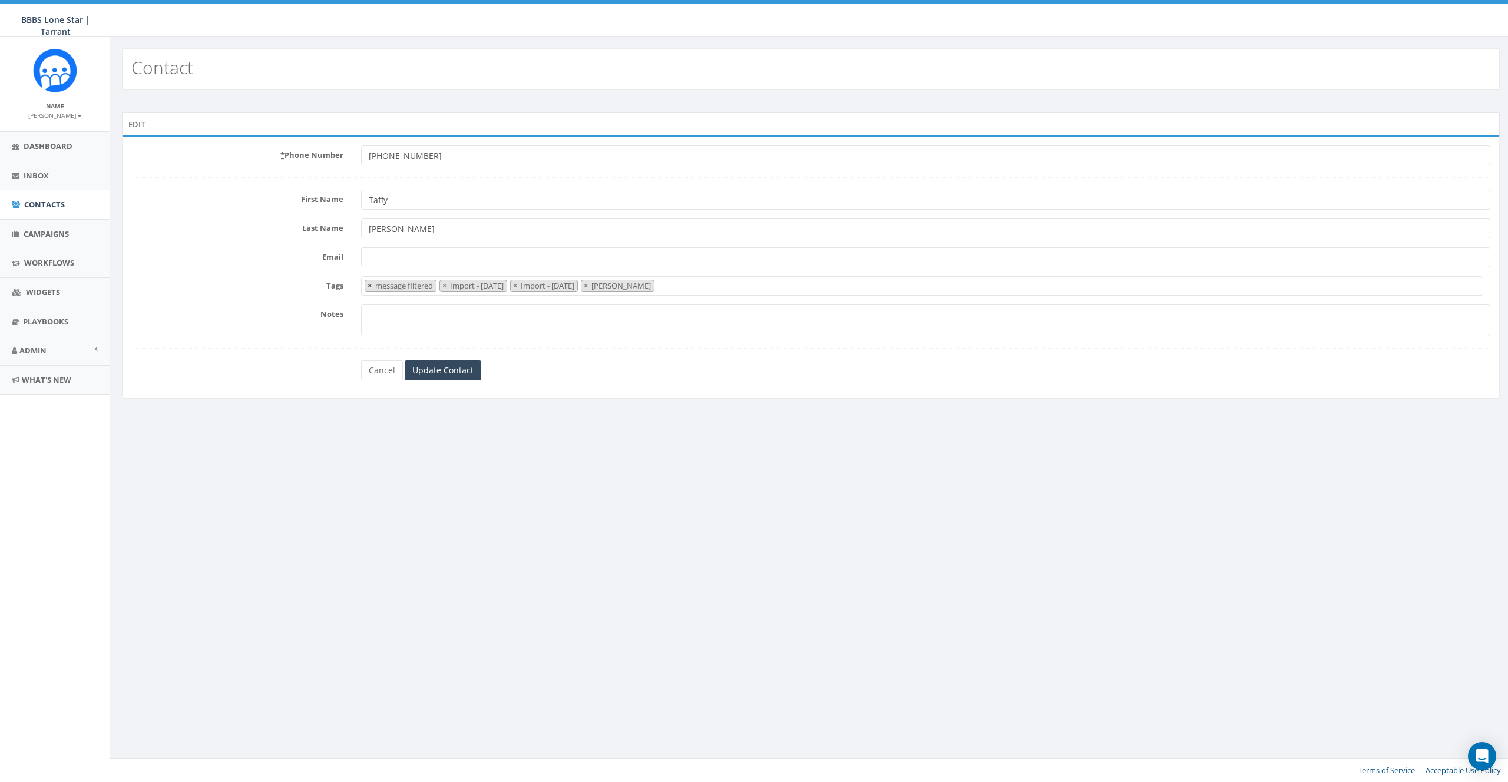
click at [366, 286] on button "×" at bounding box center [369, 285] width 9 height 11
select select "Import - 08/13/2025"
click at [444, 471] on div "Contact Edit * Phone Number +19407653793 First Name Taffy Last Name Olszewski E…" at bounding box center [811, 410] width 1402 height 746
click at [428, 364] on input "Update Contact" at bounding box center [443, 371] width 77 height 20
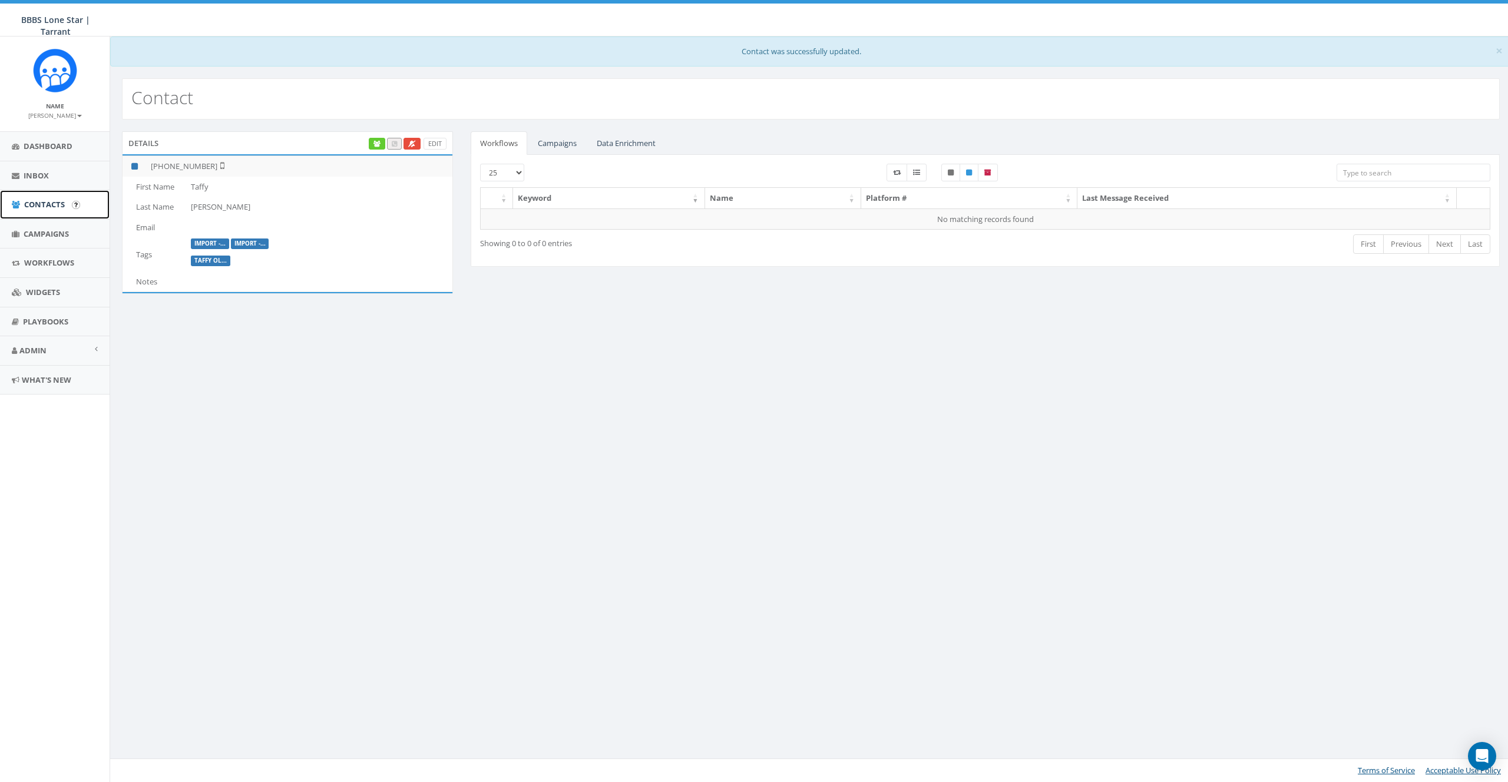
click at [37, 206] on span "Contacts" at bounding box center [44, 204] width 41 height 11
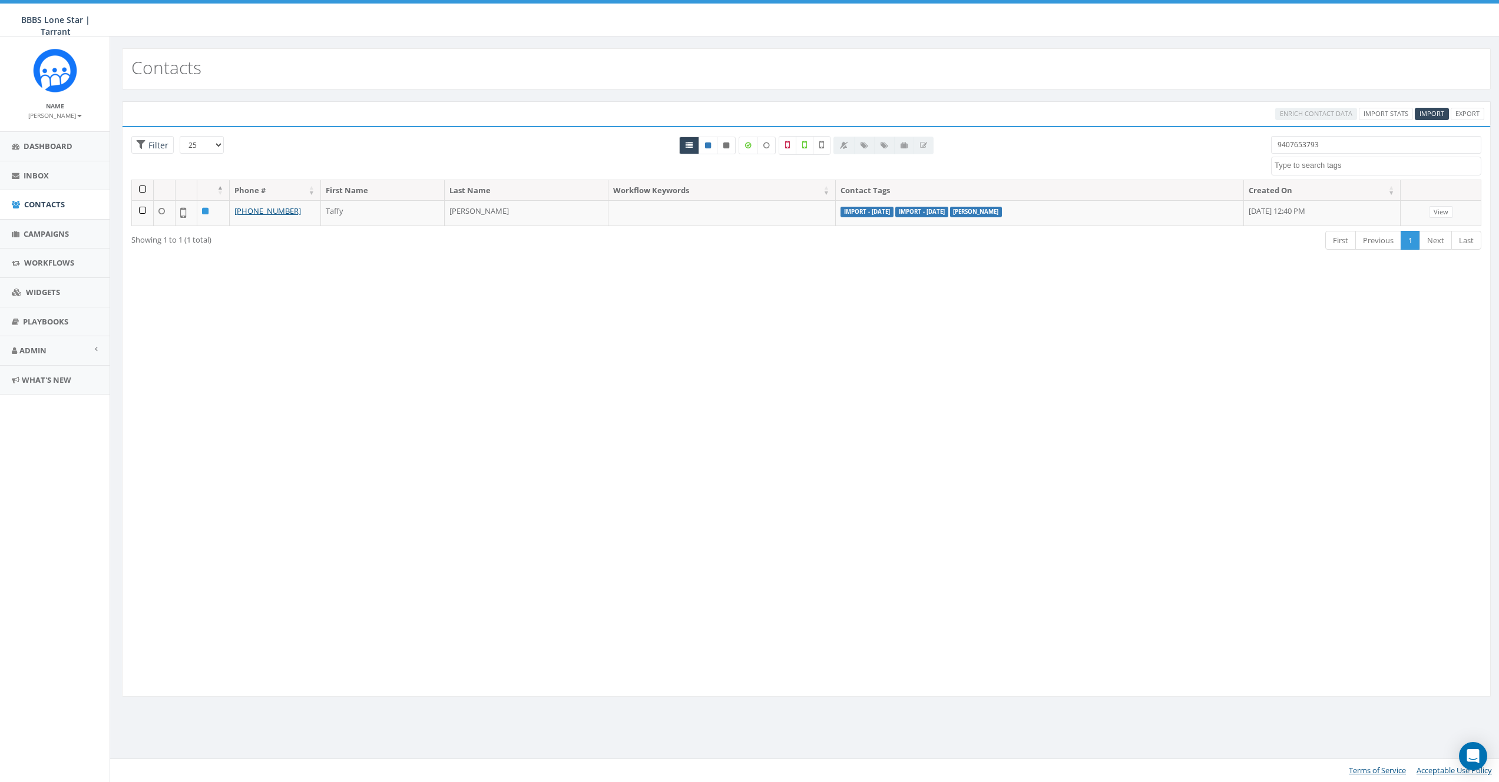
select select
click at [1341, 146] on input "9407653793" at bounding box center [1385, 145] width 212 height 18
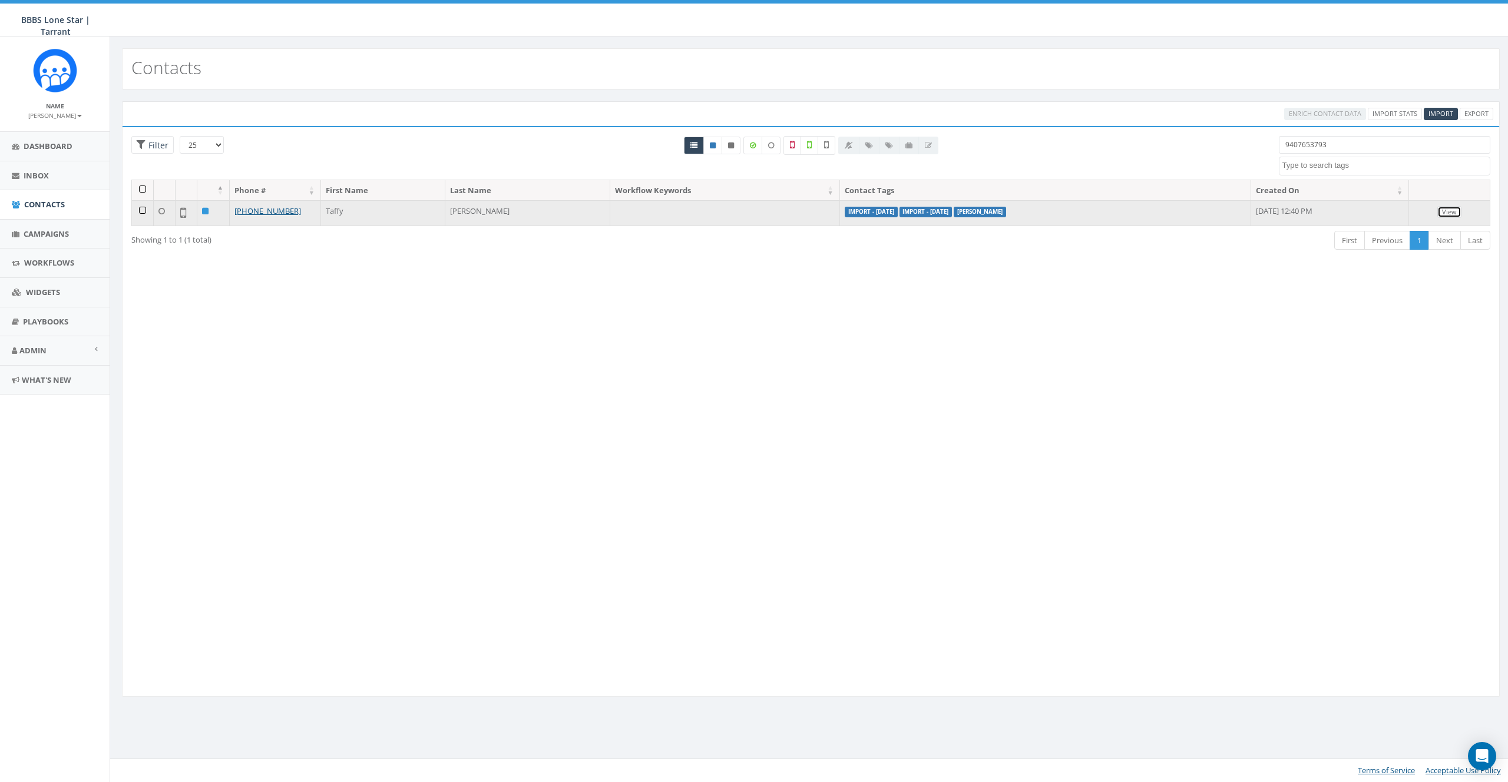
click at [1452, 216] on link "View" at bounding box center [1449, 212] width 24 height 12
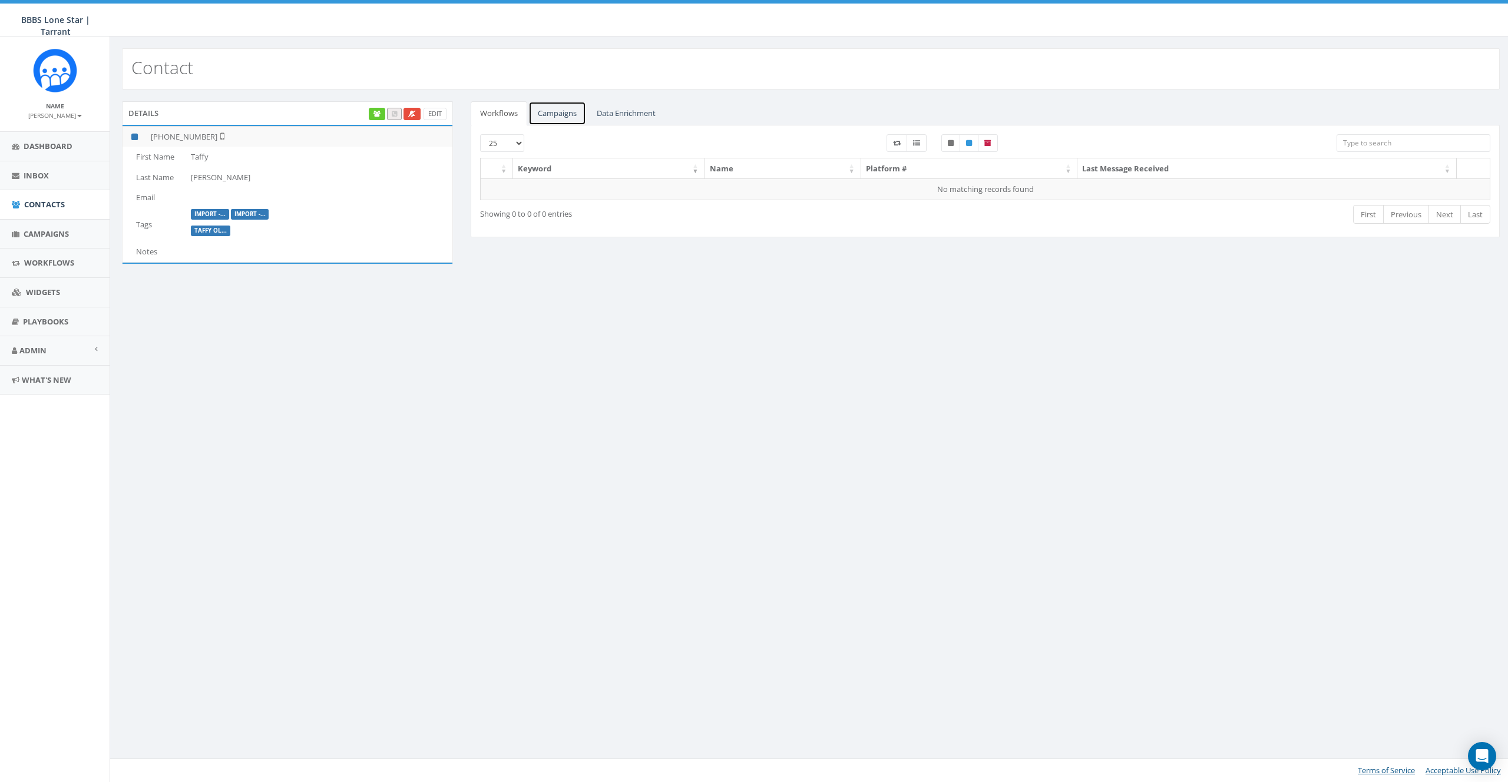
click at [546, 110] on link "Campaigns" at bounding box center [557, 113] width 58 height 24
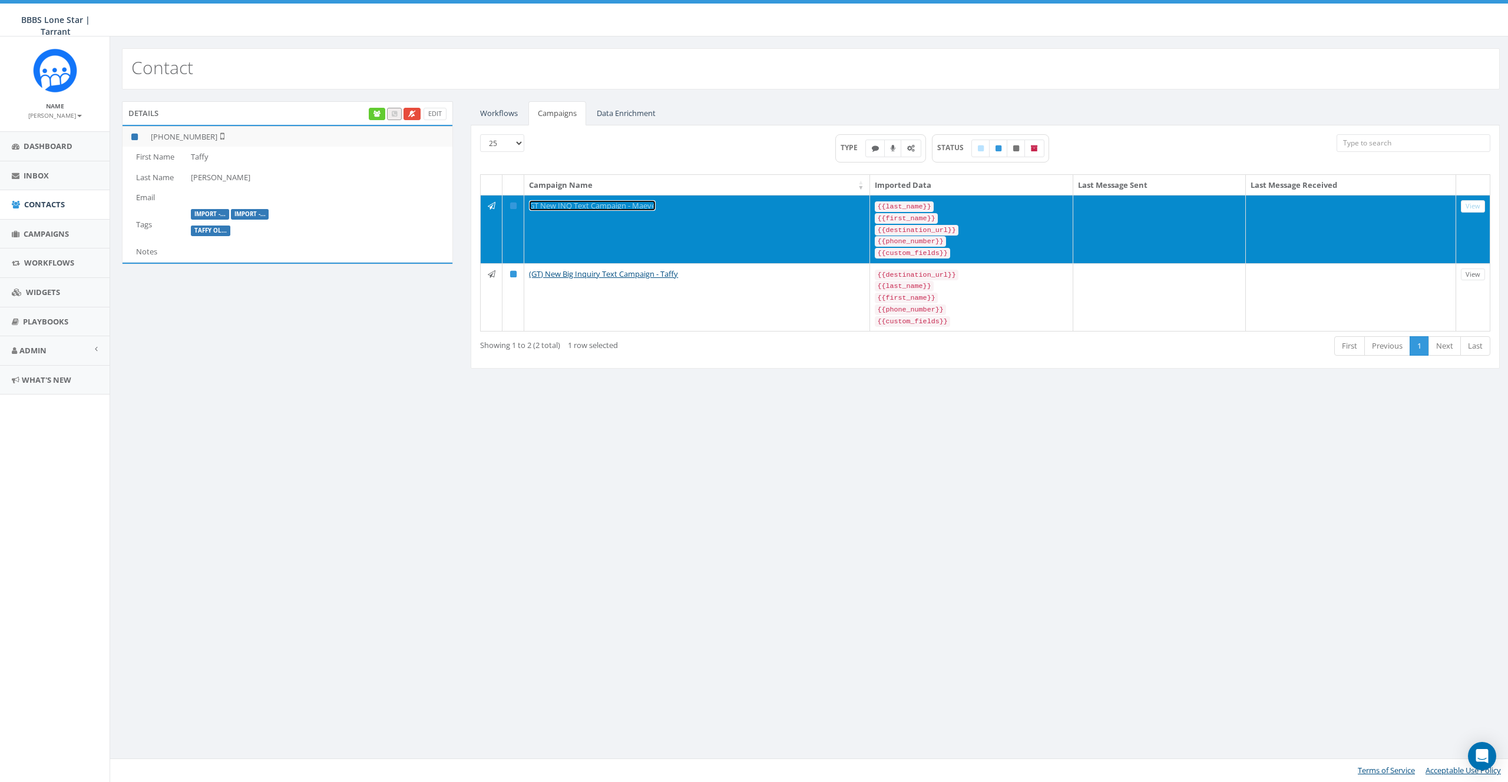
click at [560, 207] on link "GT New INQ Text Campaign - Maeve" at bounding box center [592, 205] width 127 height 11
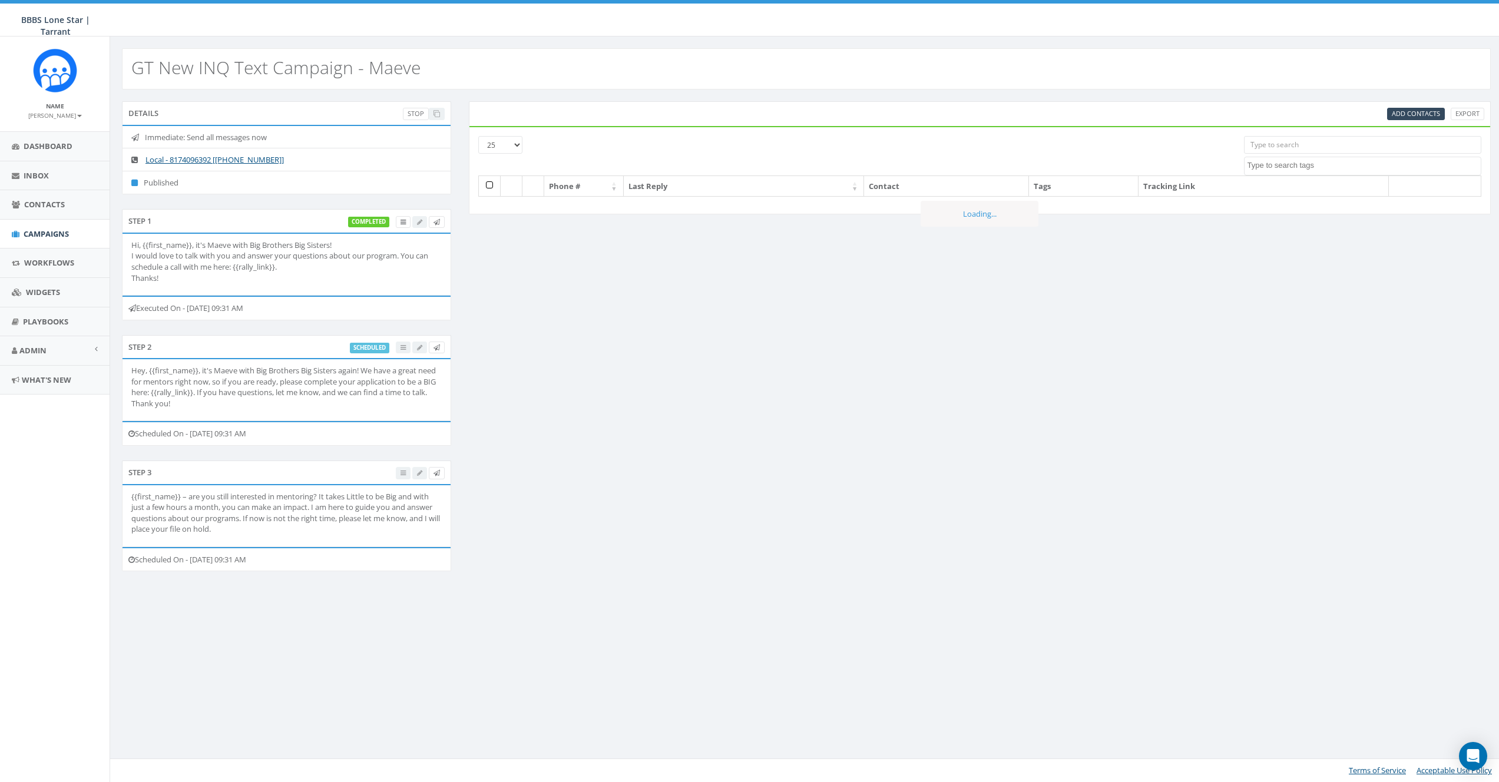
select select
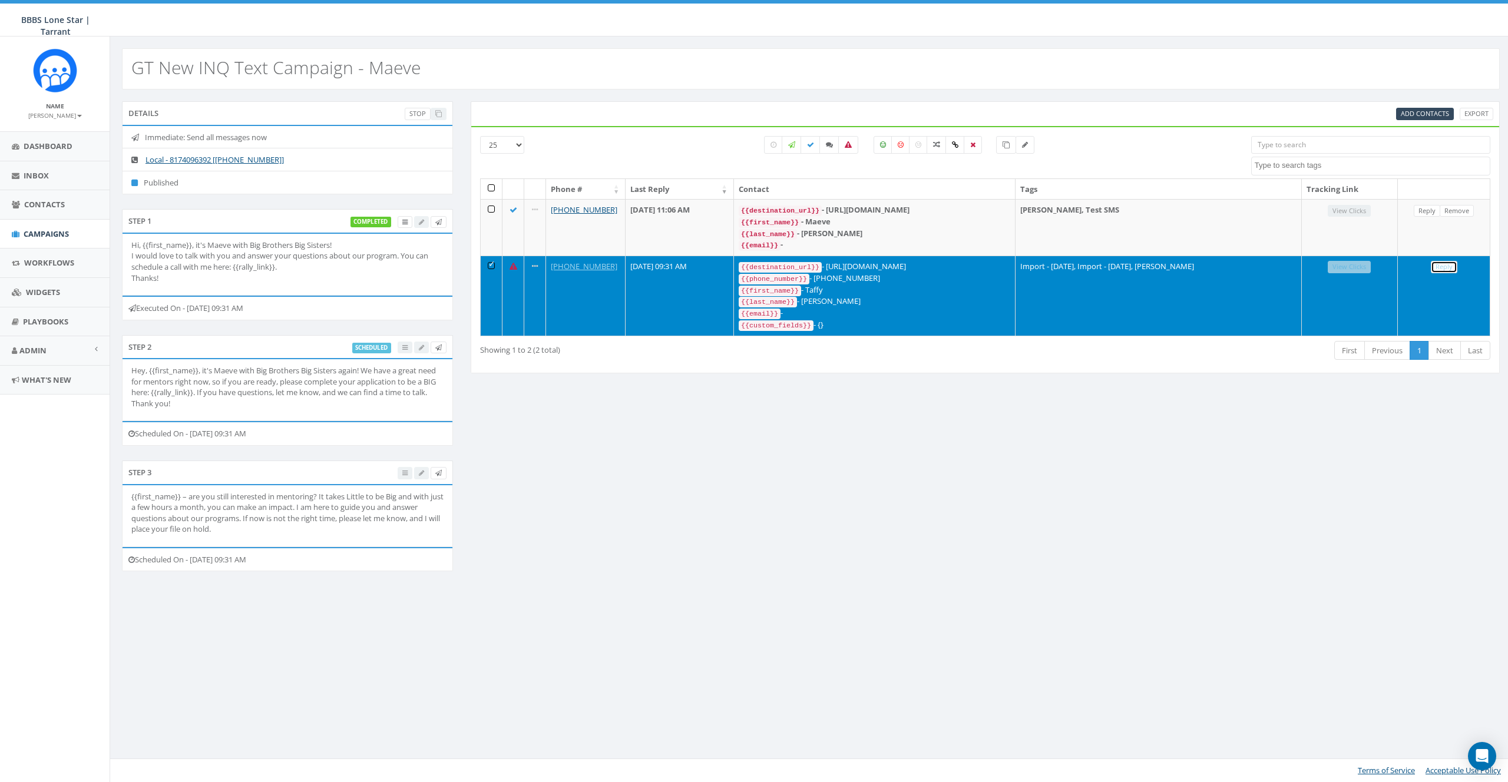
click at [1440, 267] on link "Reply" at bounding box center [1444, 267] width 27 height 12
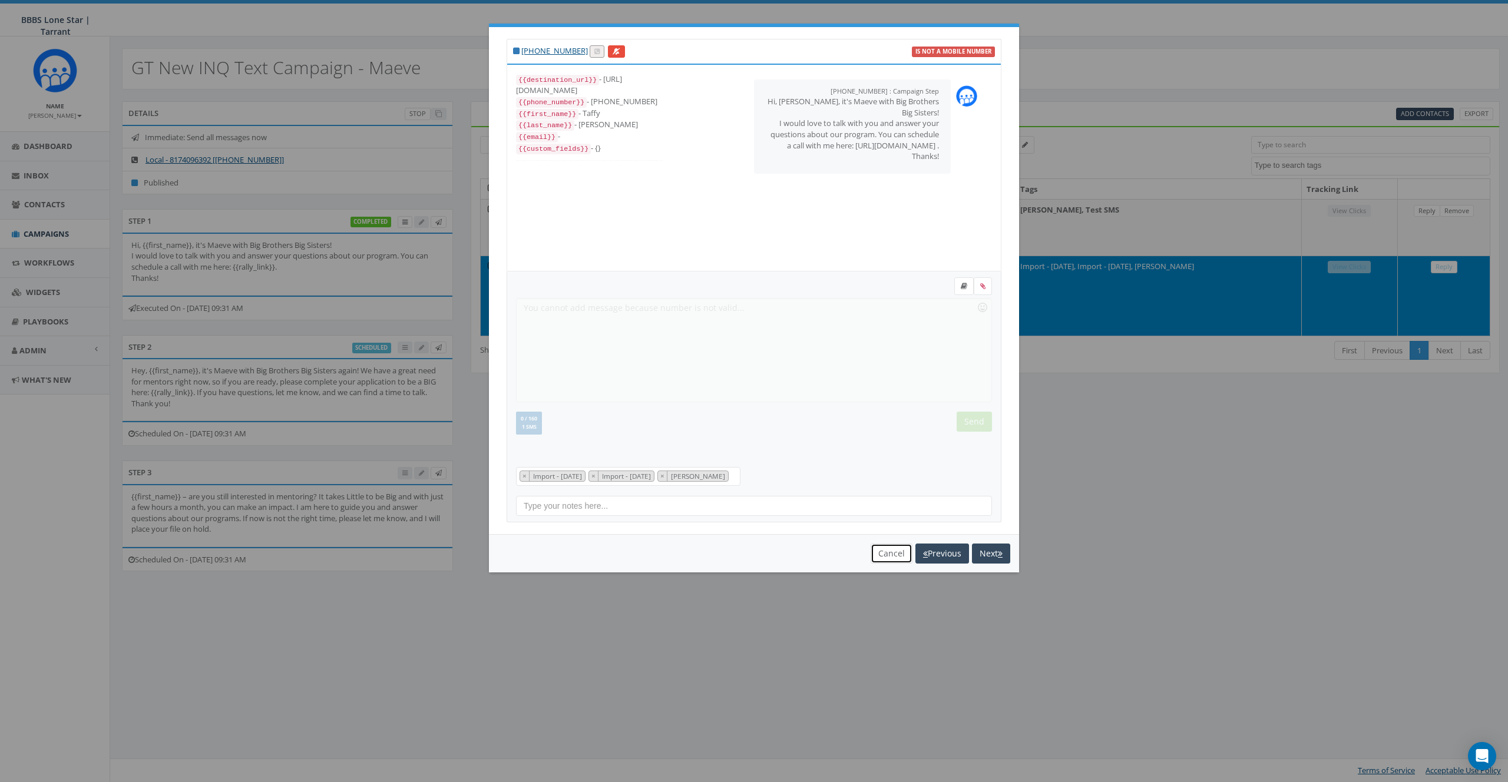
click at [888, 554] on button "Cancel" at bounding box center [892, 554] width 42 height 20
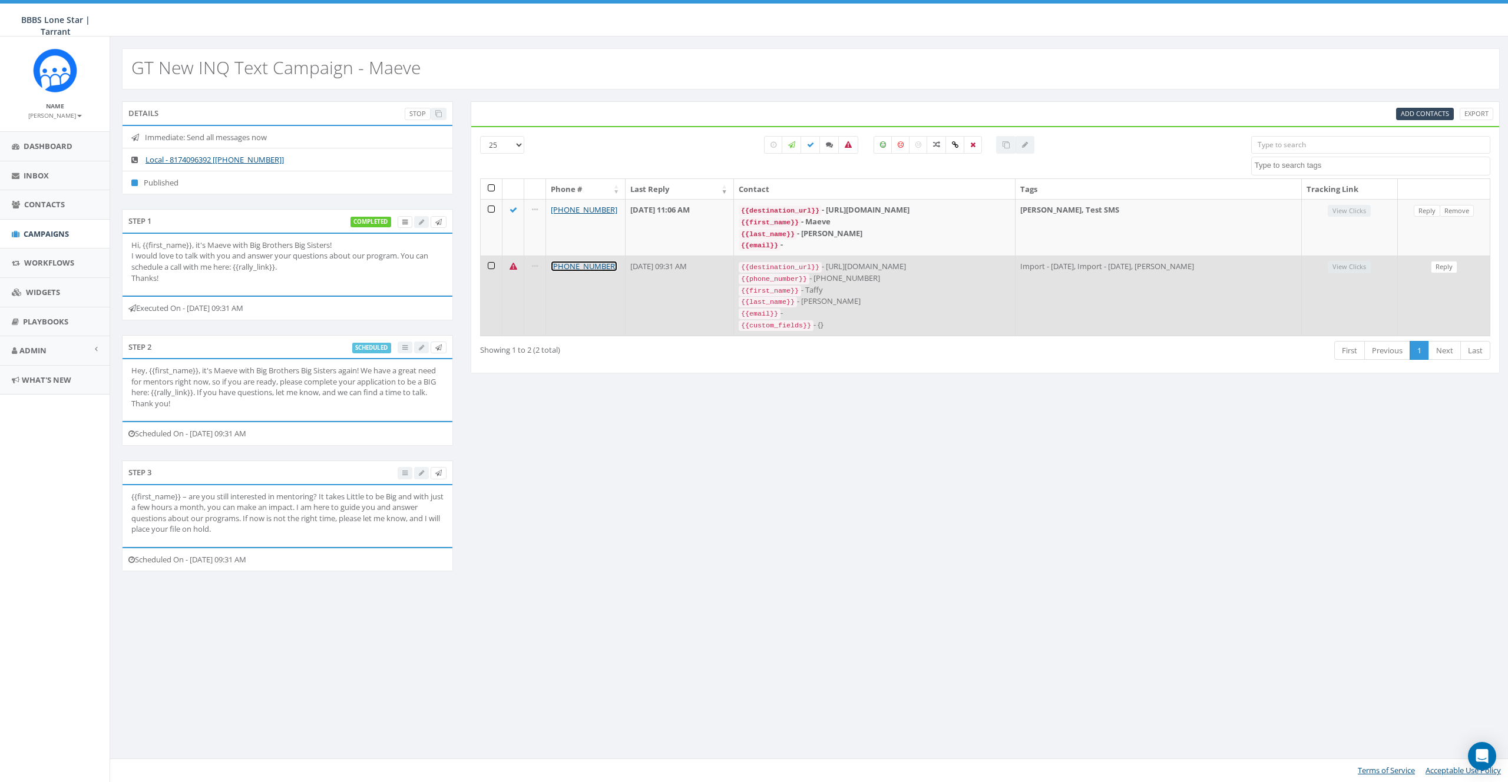
click at [571, 264] on link "[PHONE_NUMBER]" at bounding box center [584, 266] width 67 height 11
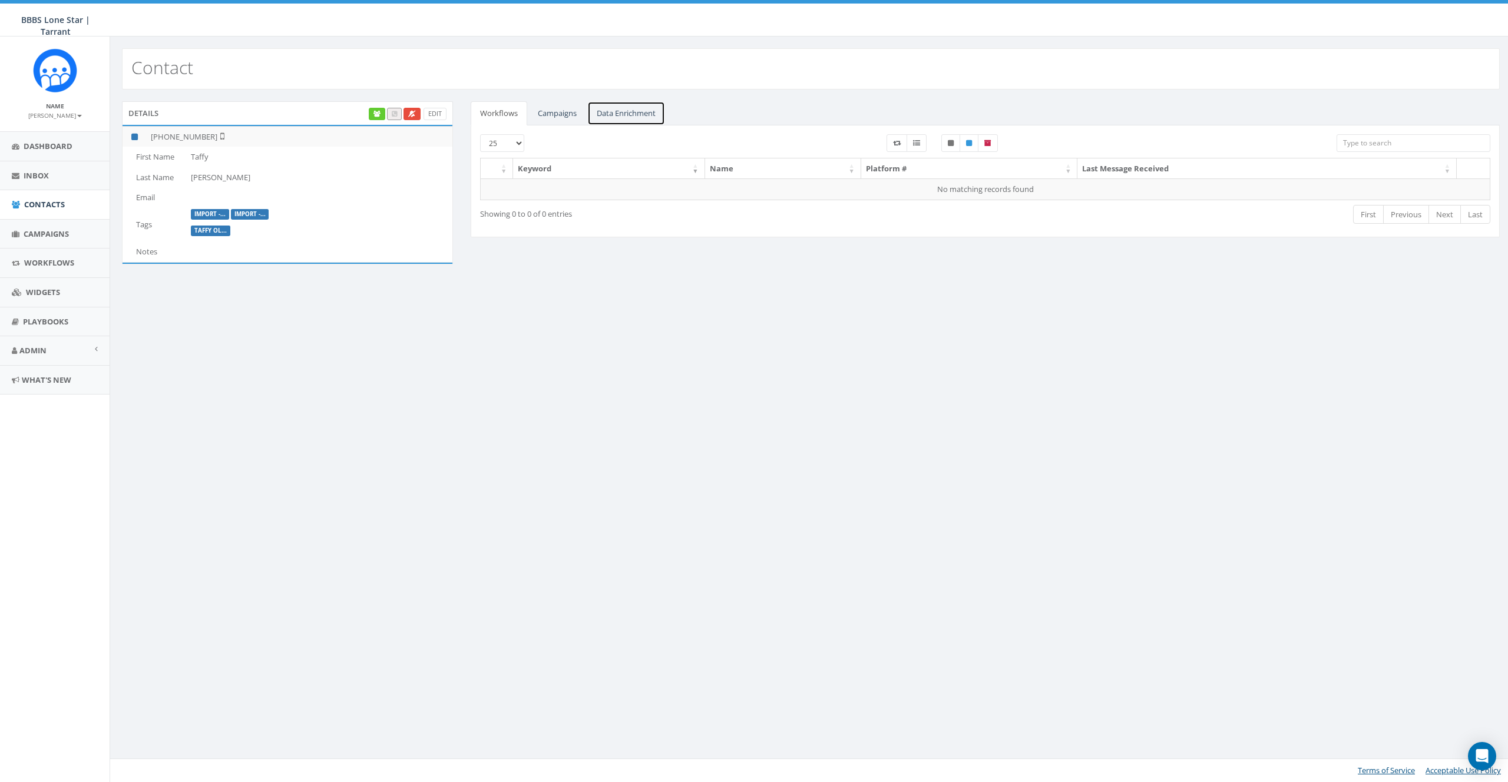
click at [621, 108] on link "Data Enrichment" at bounding box center [626, 113] width 78 height 24
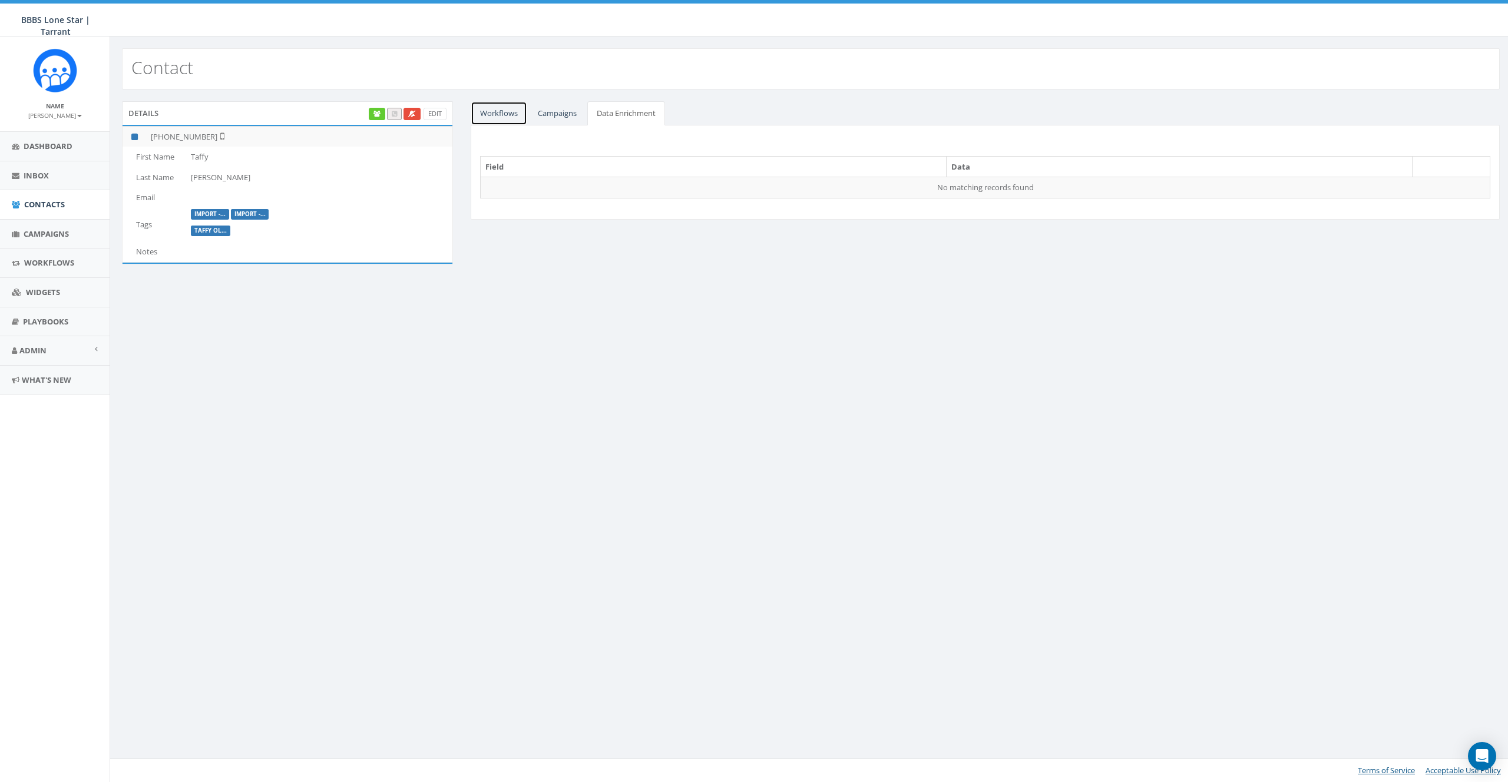
click at [487, 115] on link "Workflows" at bounding box center [499, 113] width 57 height 24
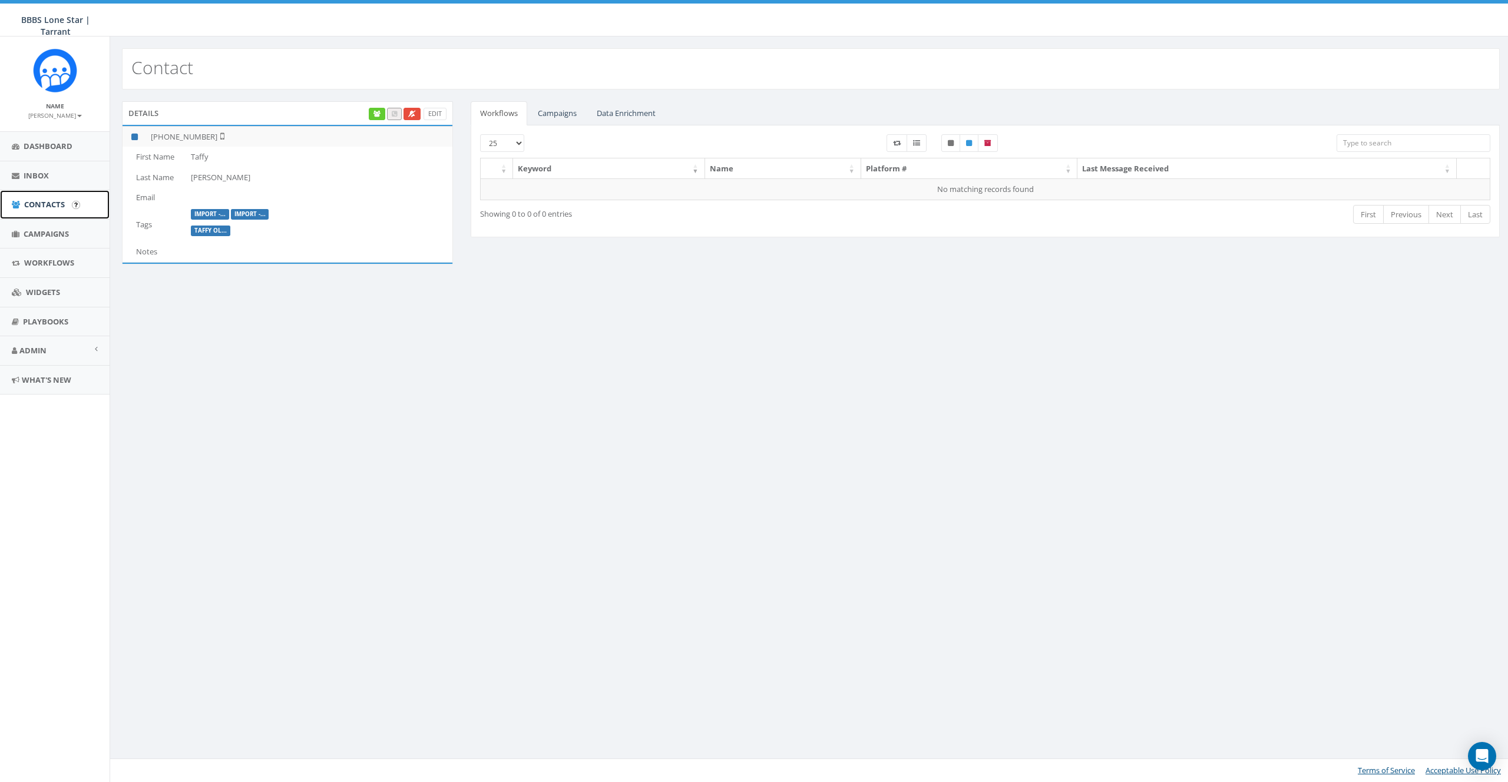
click at [39, 201] on span "Contacts" at bounding box center [44, 204] width 41 height 11
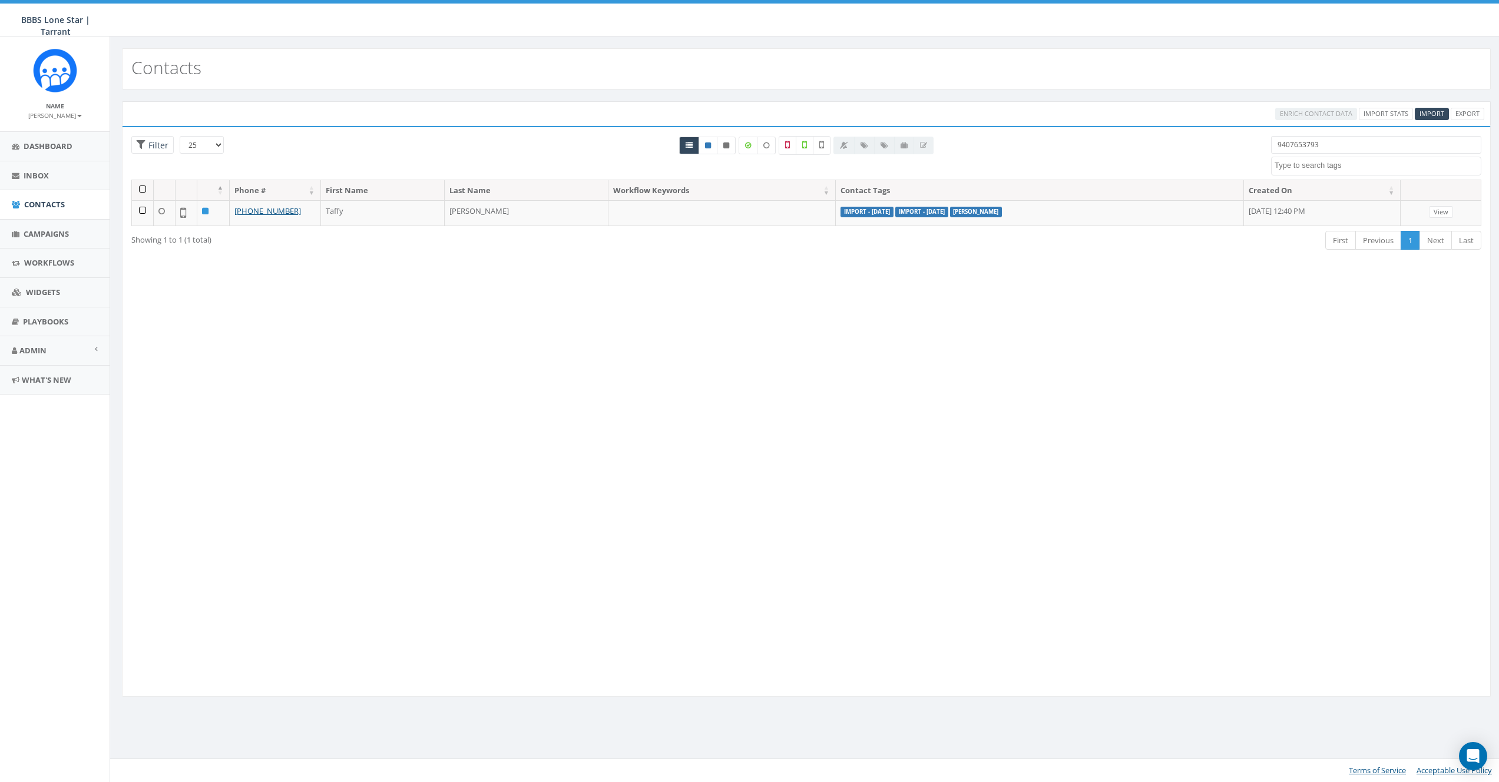
select select
click at [1344, 143] on input "9407653793" at bounding box center [1385, 145] width 212 height 18
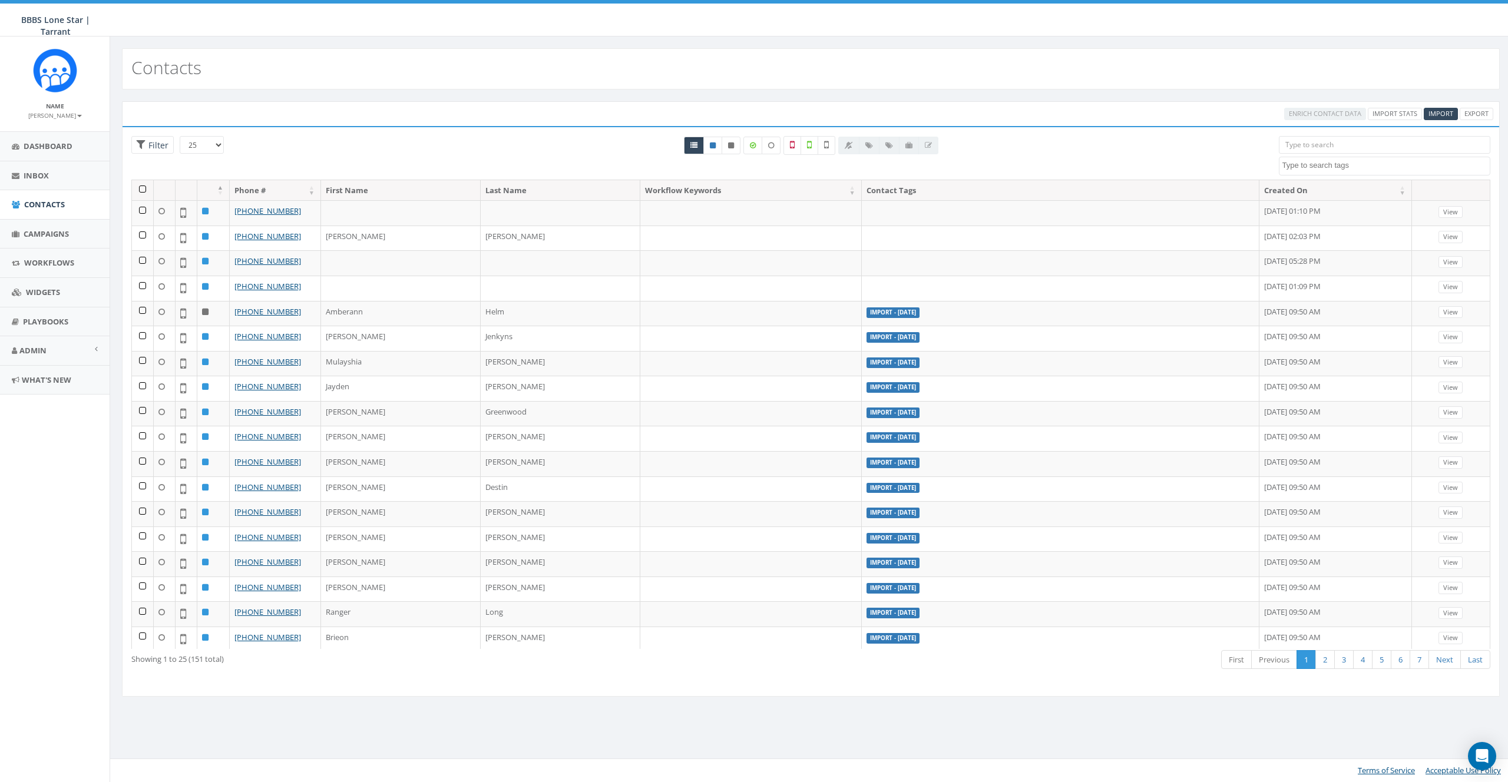
click at [1054, 120] on div "Enrich Contact Data Import Stats Import Export" at bounding box center [811, 113] width 1378 height 25
click at [1333, 167] on textarea "Search" at bounding box center [1386, 165] width 208 height 11
type textarea "mess"
select select "message filtered"
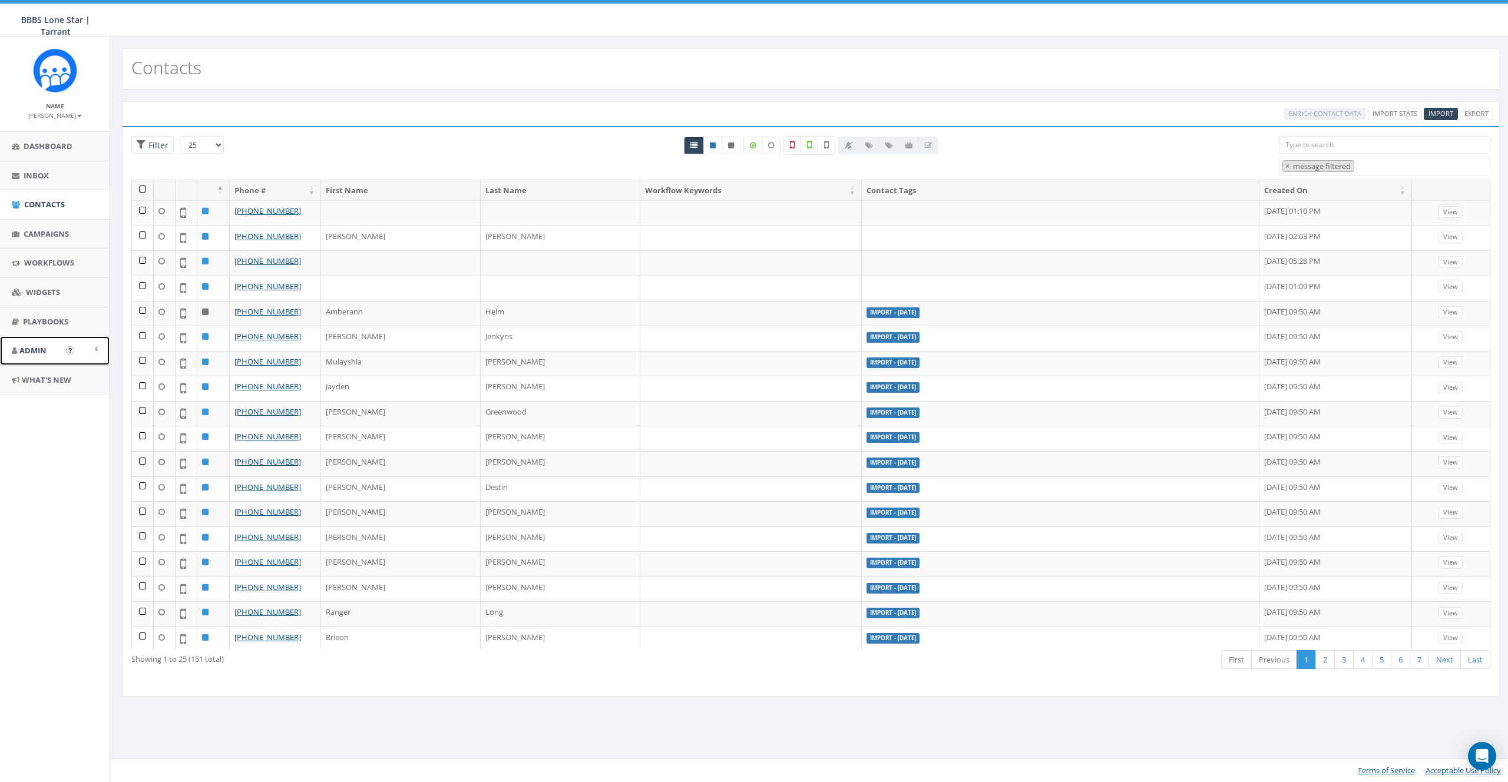
click at [37, 351] on span "Admin" at bounding box center [32, 350] width 27 height 11
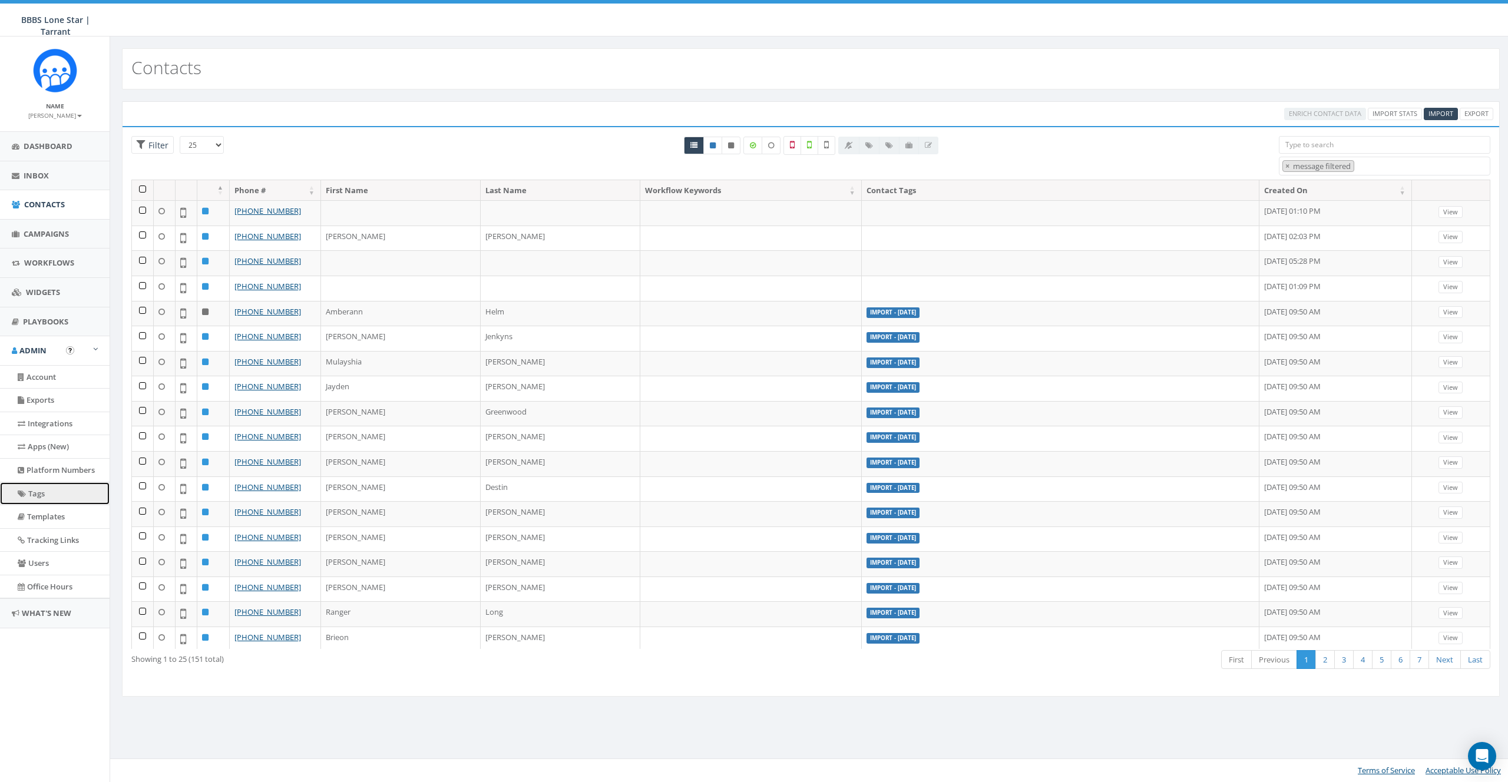
click at [44, 495] on link "Tags" at bounding box center [55, 493] width 110 height 23
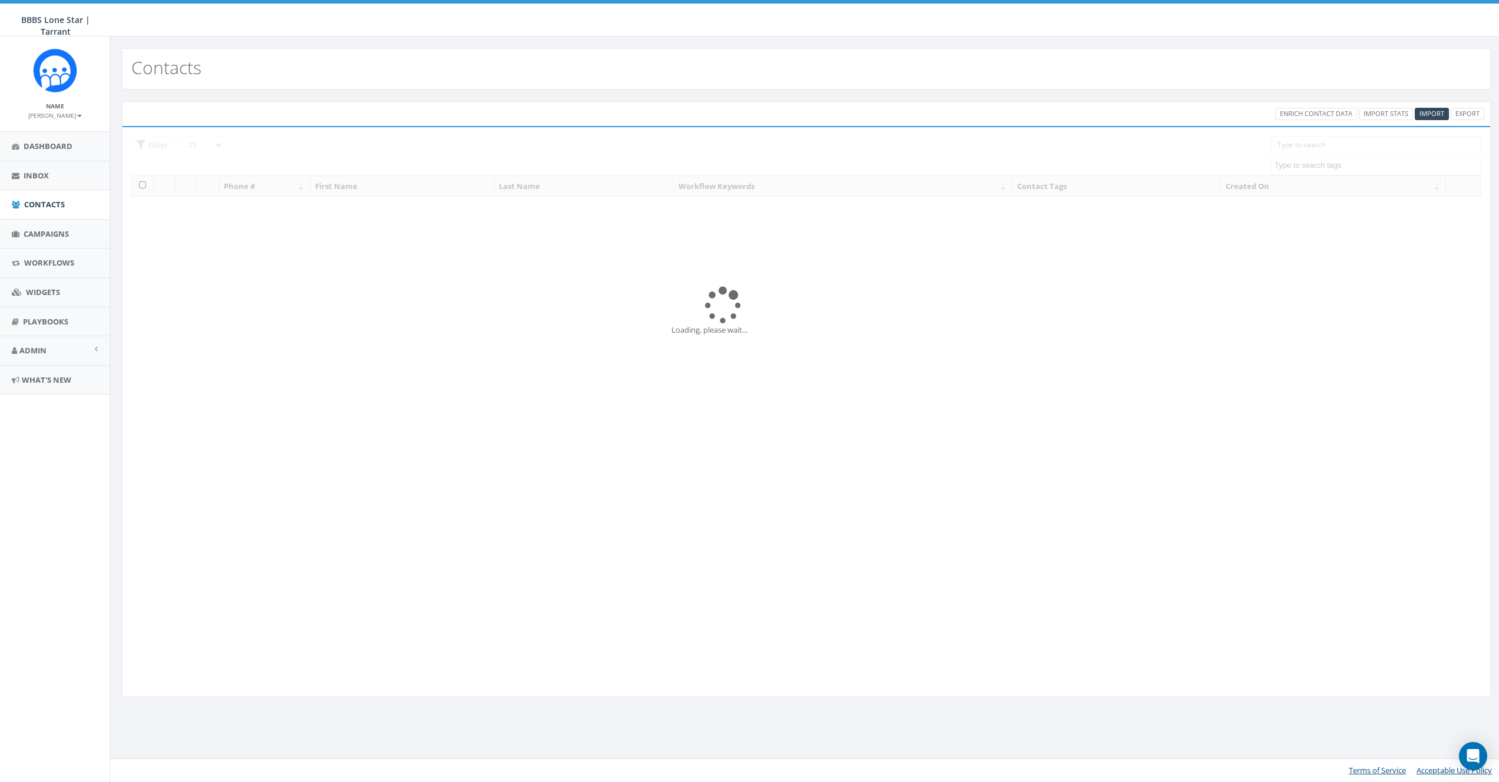
select select "message filtered"
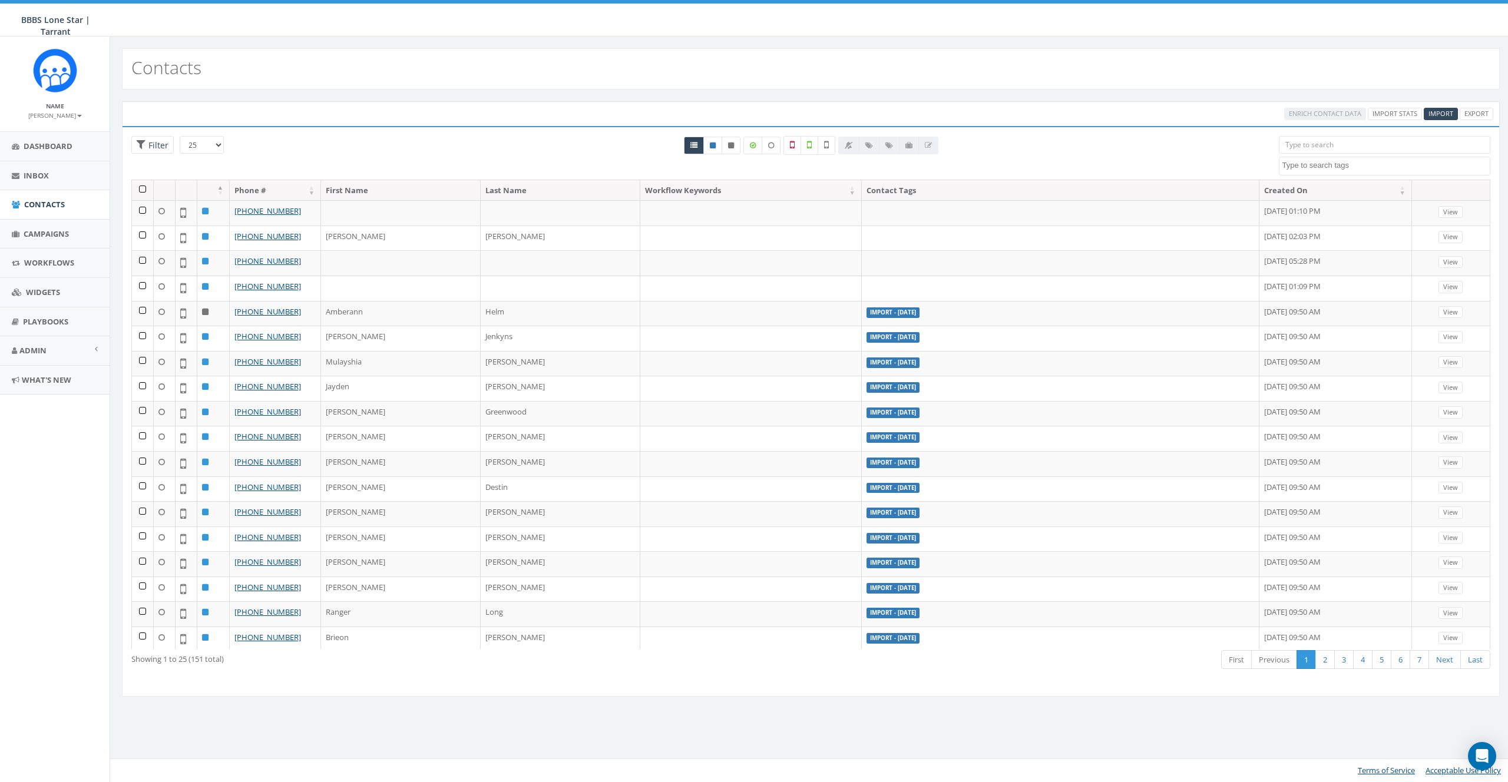
click at [1321, 145] on input "search" at bounding box center [1385, 145] width 212 height 18
click at [1319, 164] on textarea "Search" at bounding box center [1386, 165] width 208 height 11
click at [1327, 163] on textarea "Search" at bounding box center [1386, 165] width 208 height 11
select select "message filtered"
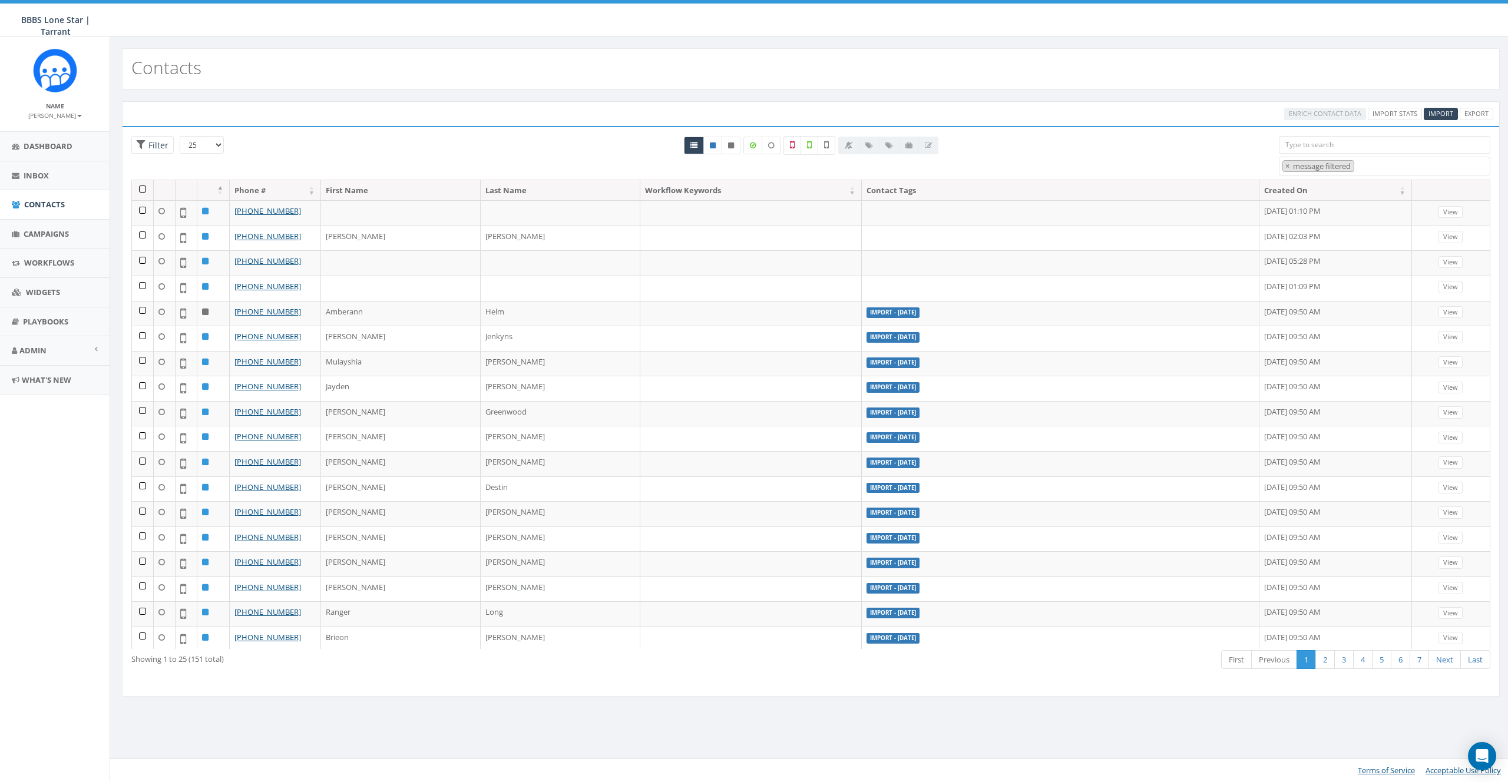
click at [1198, 147] on div "All 0 contact(s) on current page All 151 contact(s) filtered" at bounding box center [811, 158] width 918 height 44
click at [1421, 166] on span "× message filtered" at bounding box center [1385, 166] width 212 height 19
select select
click at [1194, 148] on div "All 0 contact(s) on current page All 151 contact(s) filtered" at bounding box center [811, 158] width 918 height 44
click at [47, 345] on link "Admin" at bounding box center [55, 350] width 110 height 29
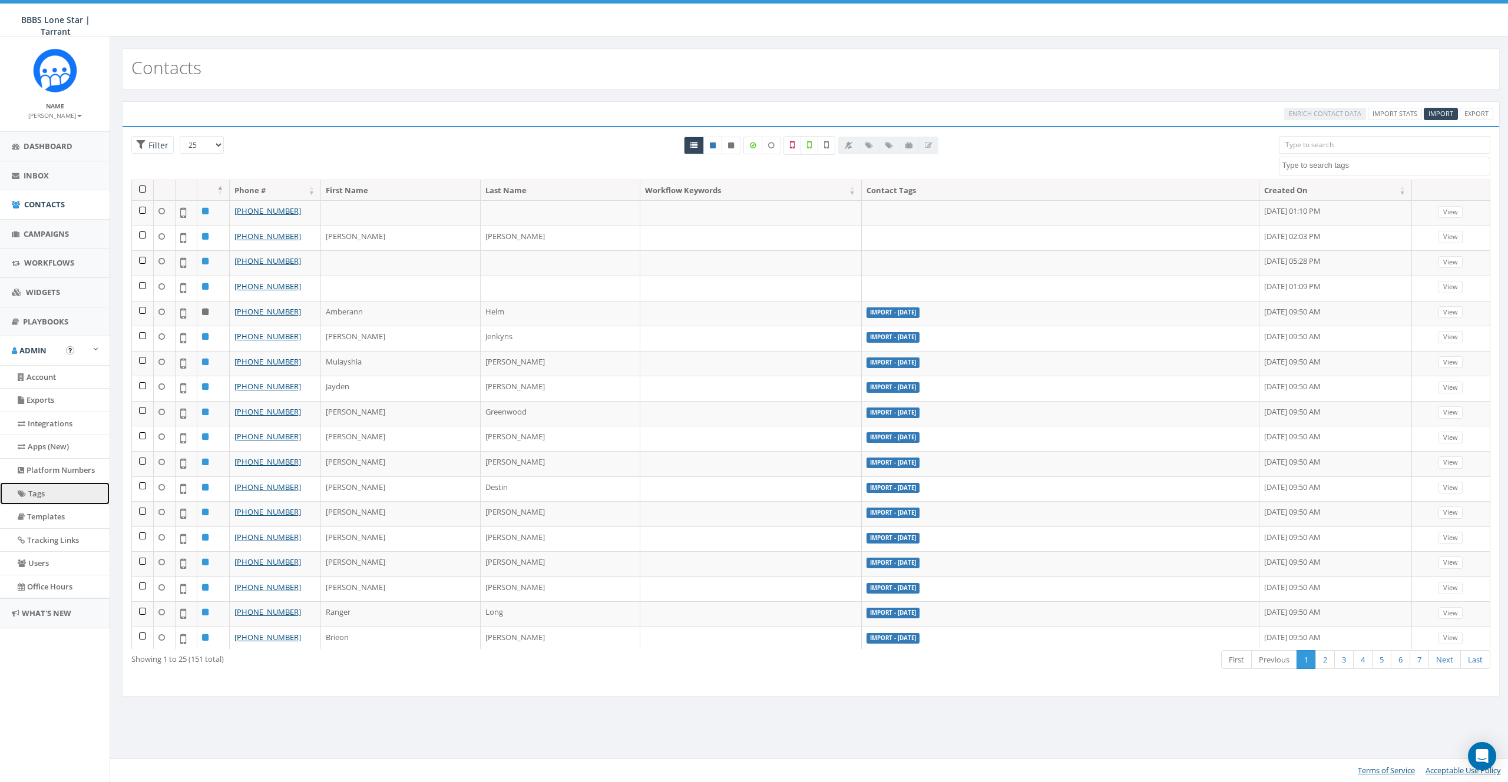
click at [36, 498] on link "Tags" at bounding box center [55, 493] width 110 height 23
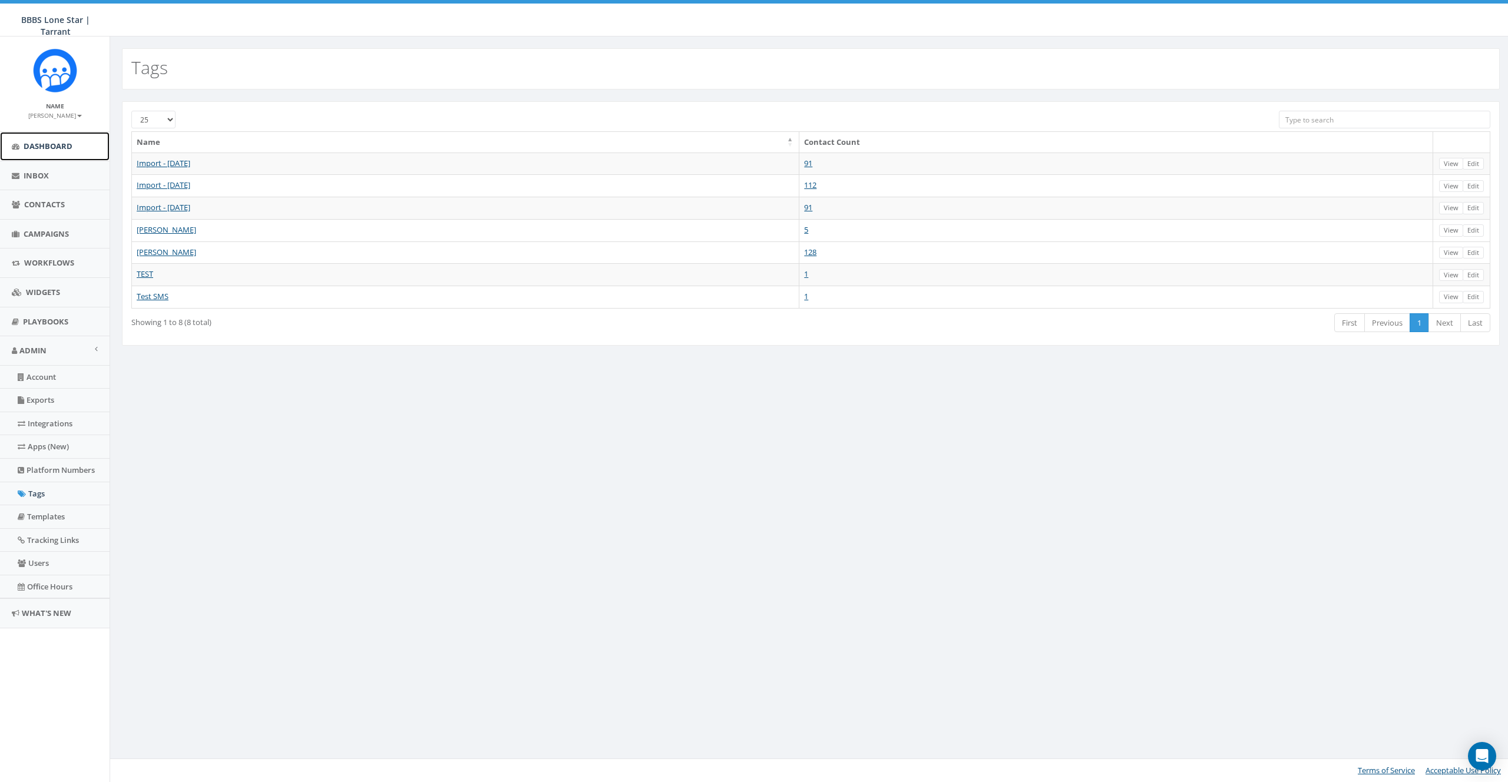
click at [31, 144] on span "Dashboard" at bounding box center [48, 146] width 49 height 11
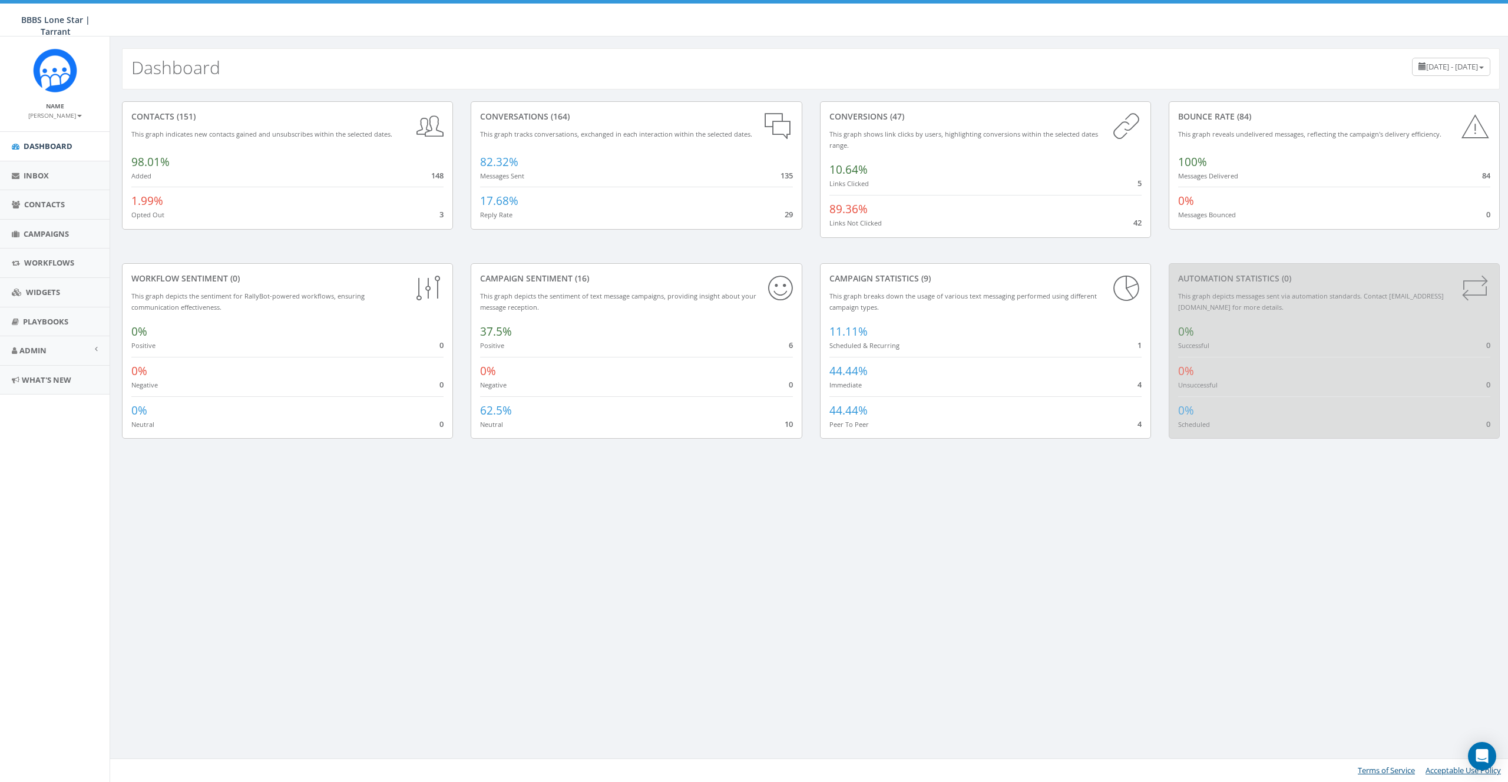
click at [57, 119] on small "[PERSON_NAME]" at bounding box center [55, 115] width 54 height 8
click at [53, 150] on link "Sign Out" at bounding box center [58, 148] width 93 height 15
